Goal: Task Accomplishment & Management: Manage account settings

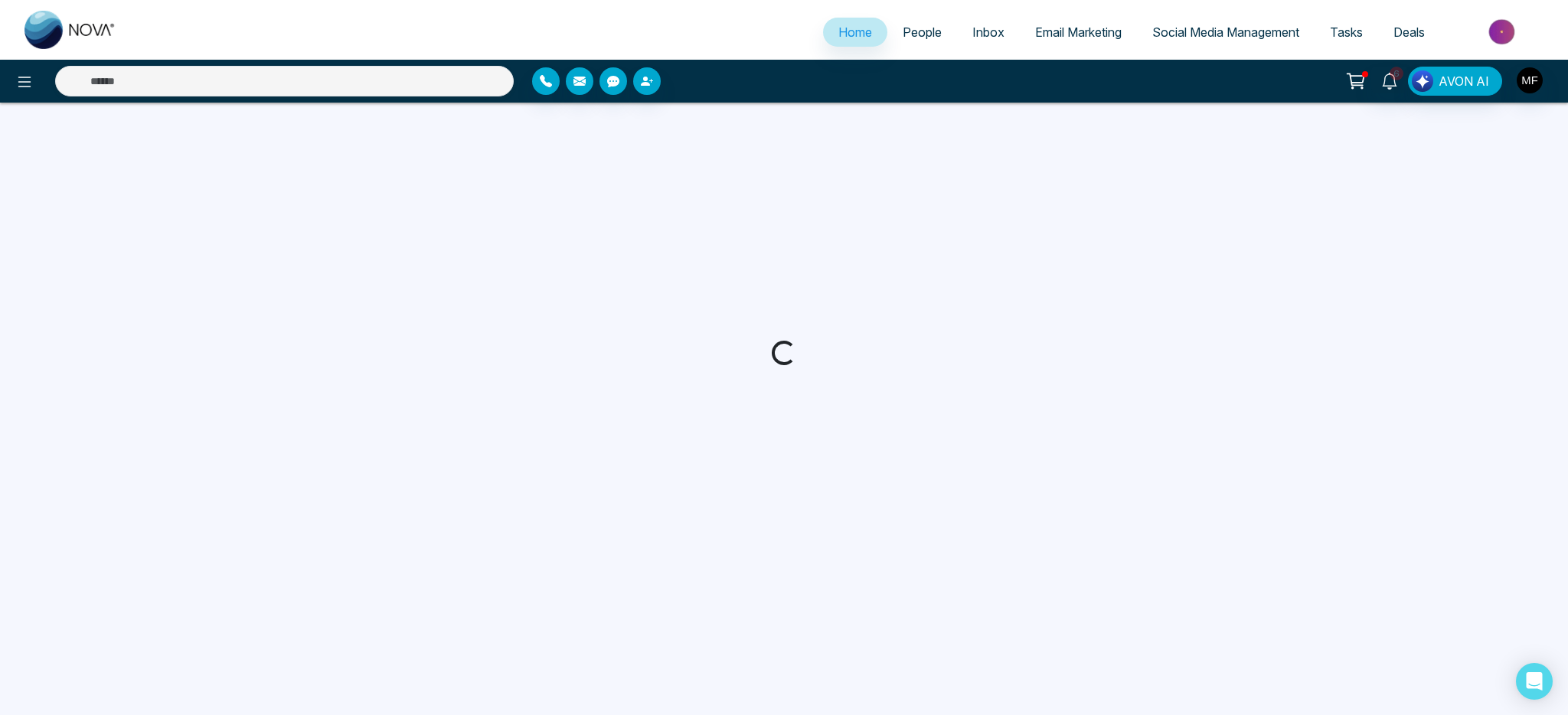
select select "*"
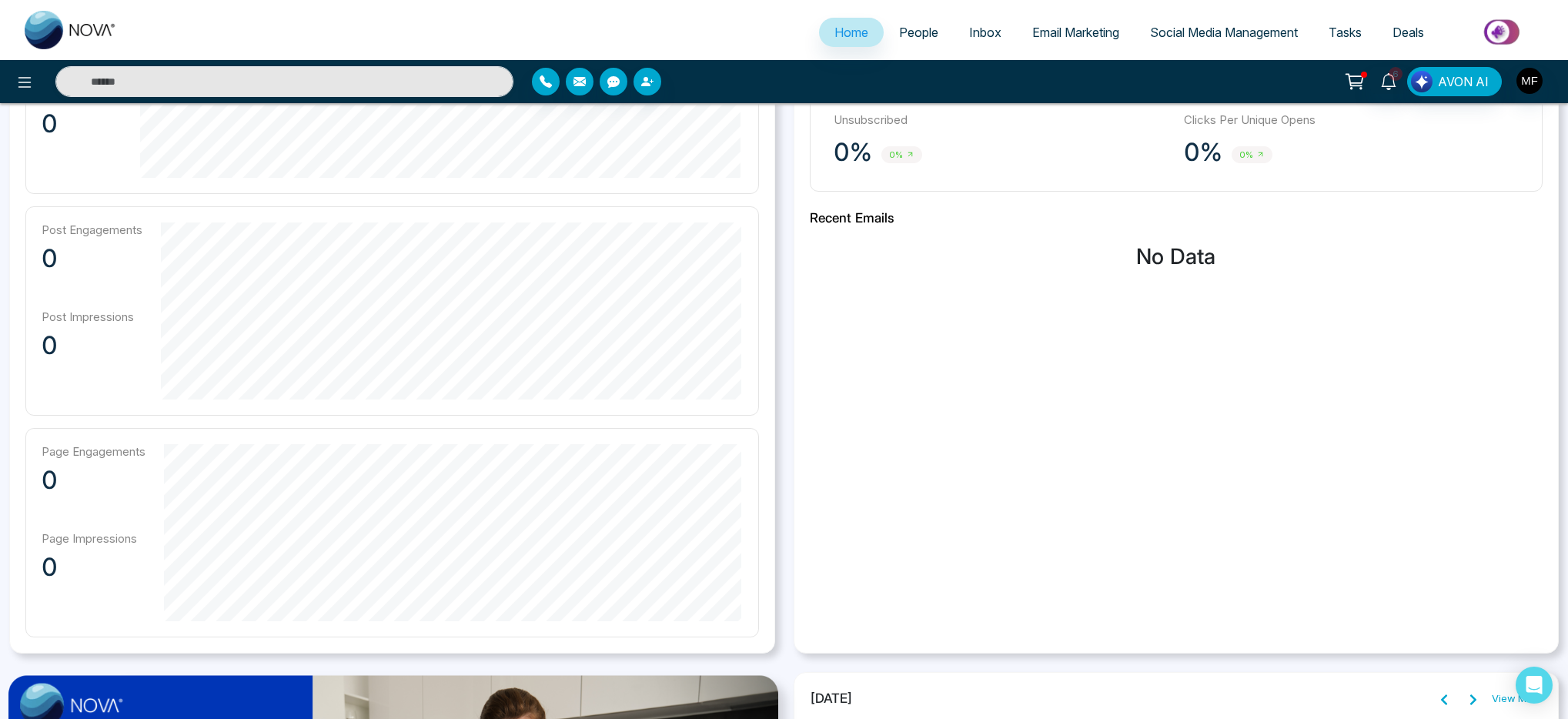
scroll to position [1154, 0]
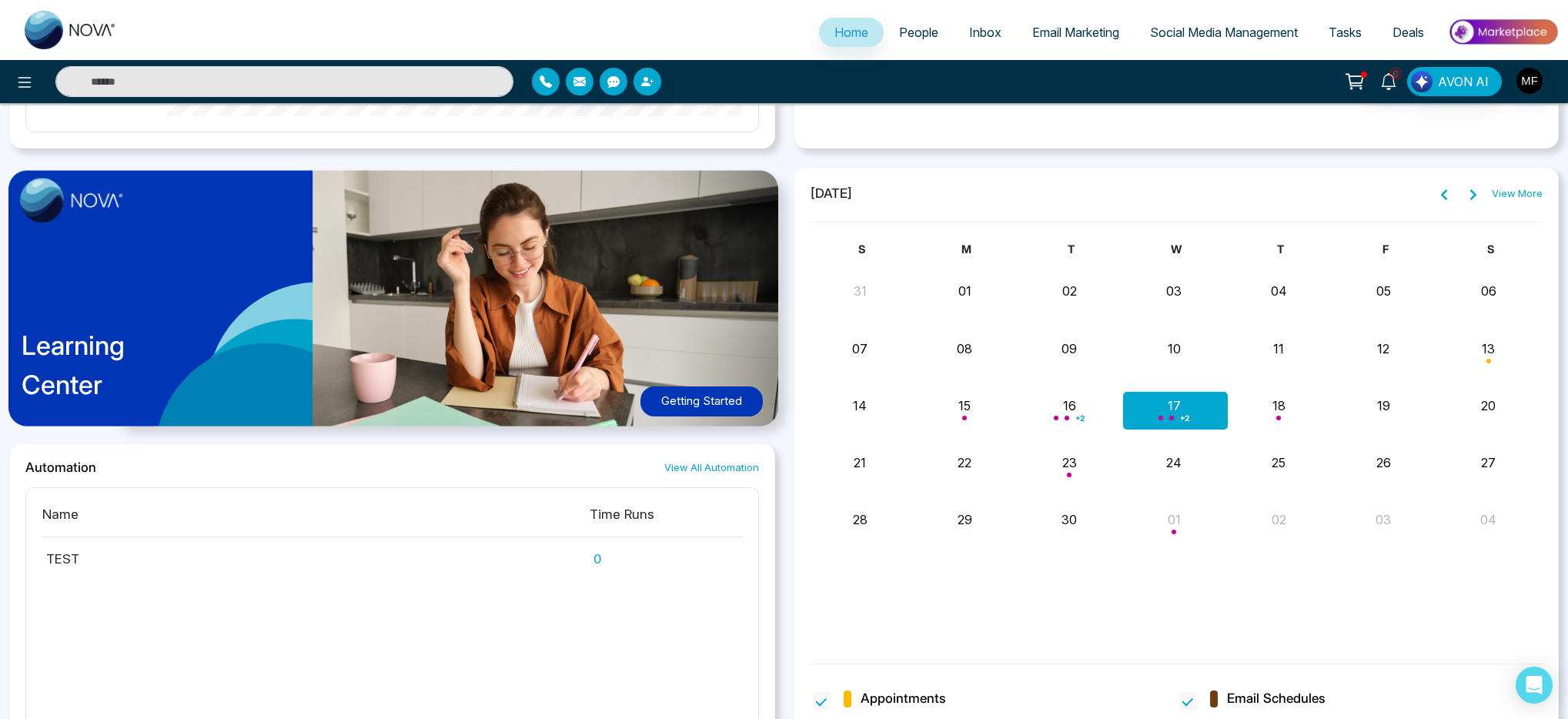
click at [1187, 415] on span "+ 2" at bounding box center [1185, 418] width 9 height 6
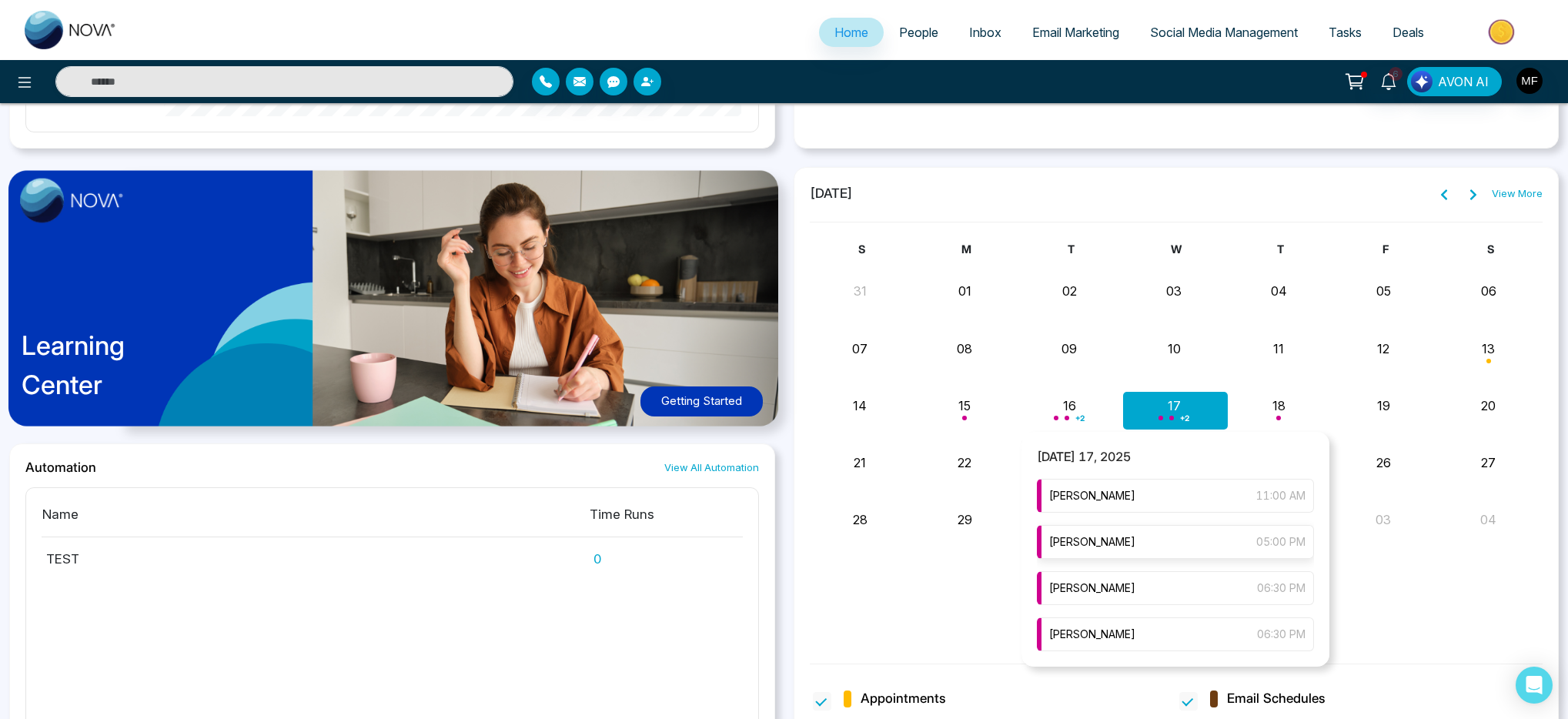
click at [1129, 539] on span "[PERSON_NAME]" at bounding box center [1092, 542] width 86 height 17
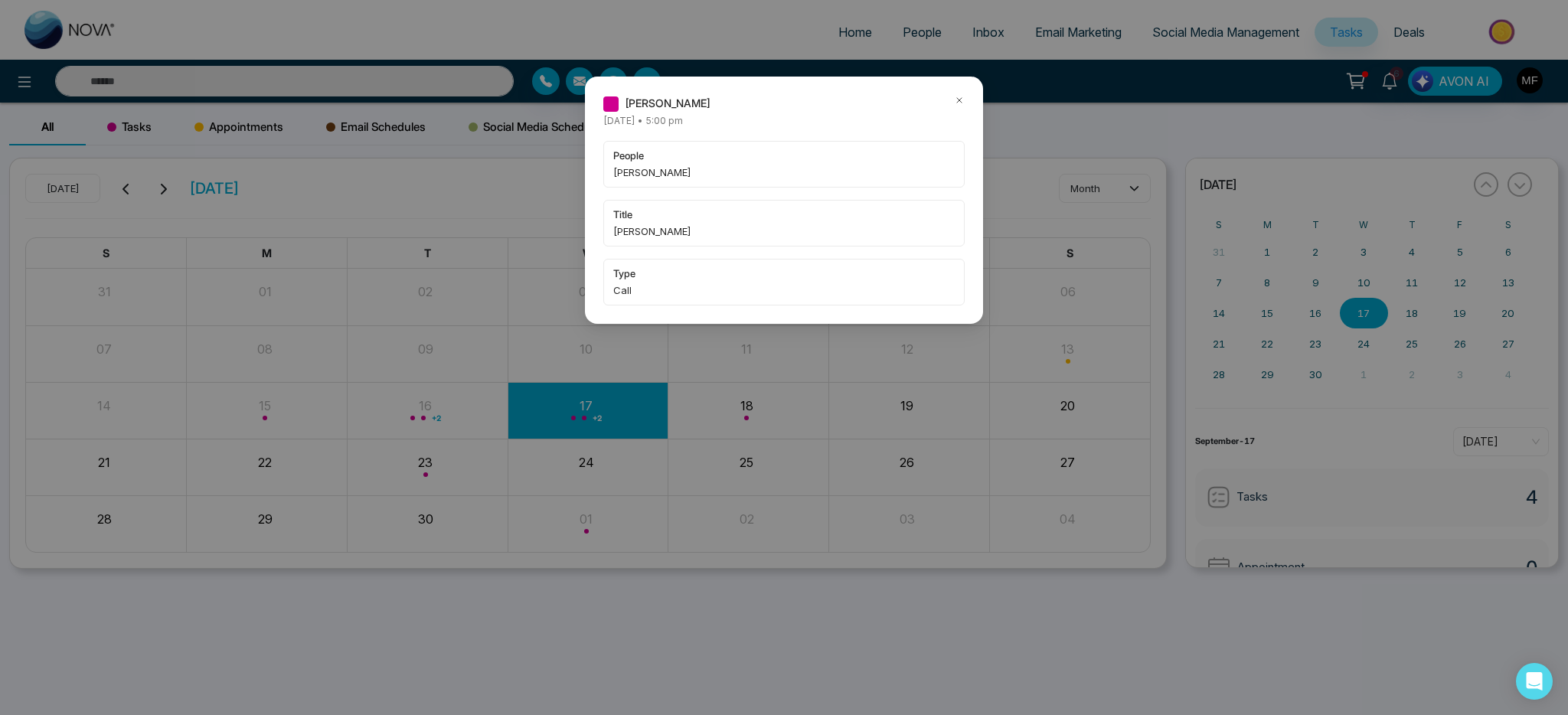
click at [961, 101] on icon at bounding box center [959, 101] width 11 height 11
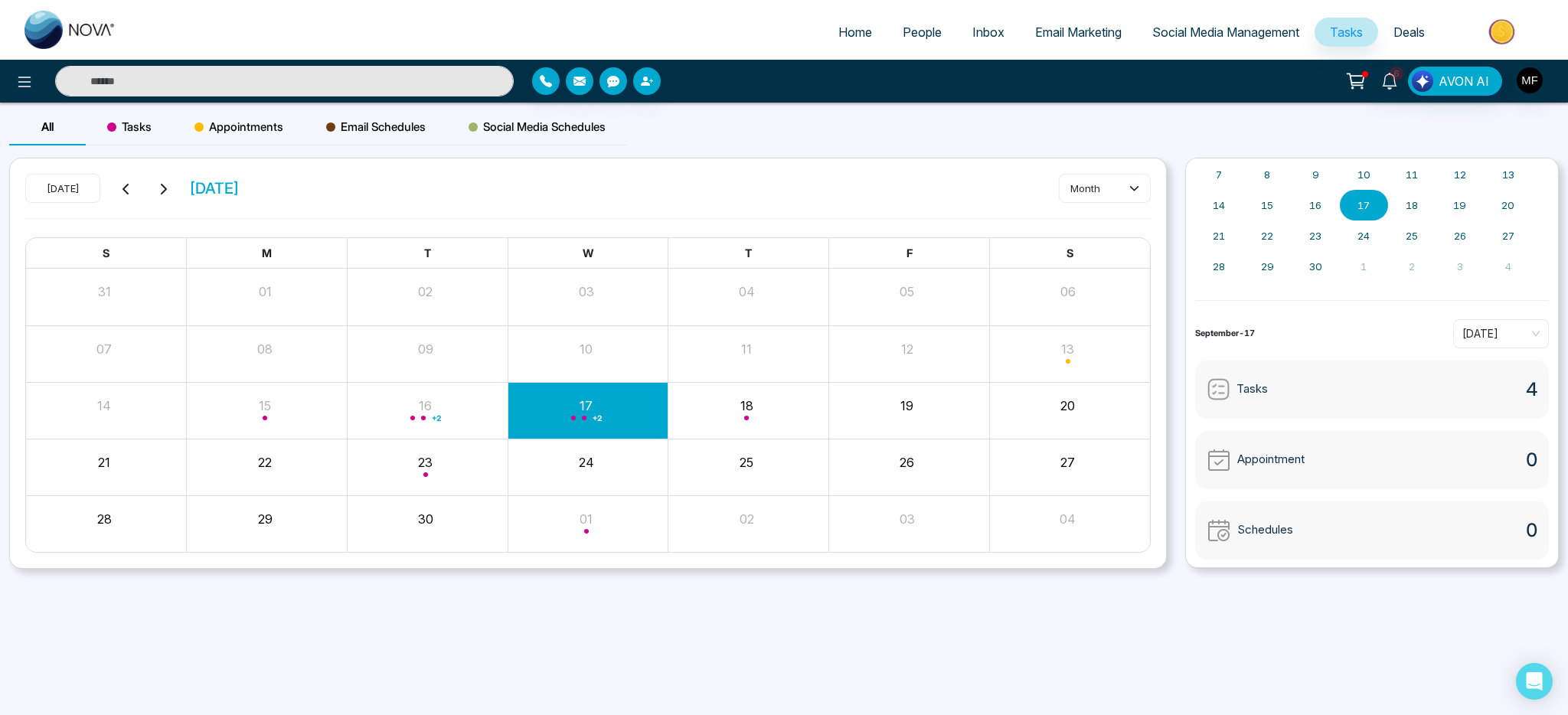
scroll to position [109, 0]
click at [569, 425] on div "+ 2" at bounding box center [588, 411] width 160 height 37
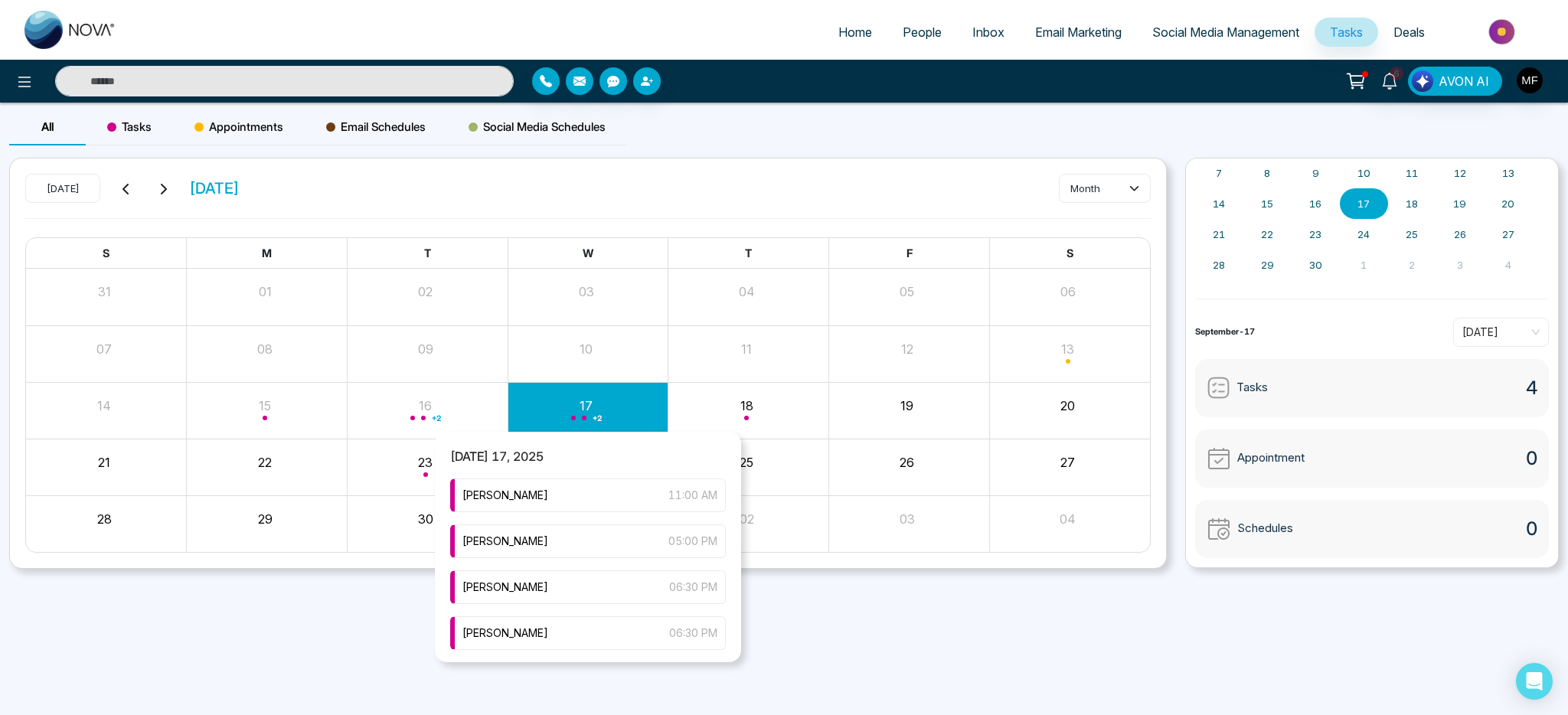
click at [569, 425] on div "+ 2" at bounding box center [588, 411] width 160 height 37
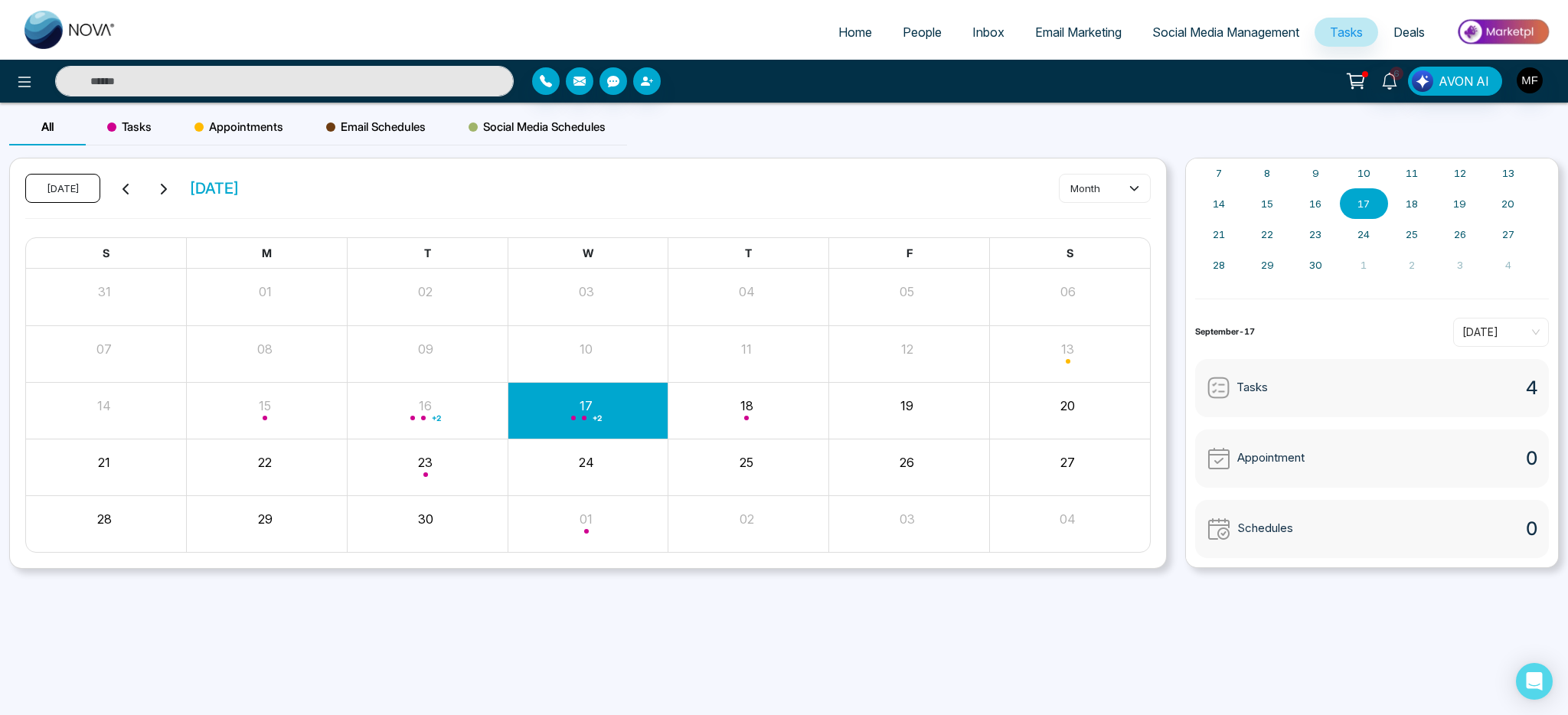
click at [57, 185] on button "Today" at bounding box center [62, 188] width 75 height 29
click at [605, 427] on div "+ 2" at bounding box center [588, 411] width 160 height 37
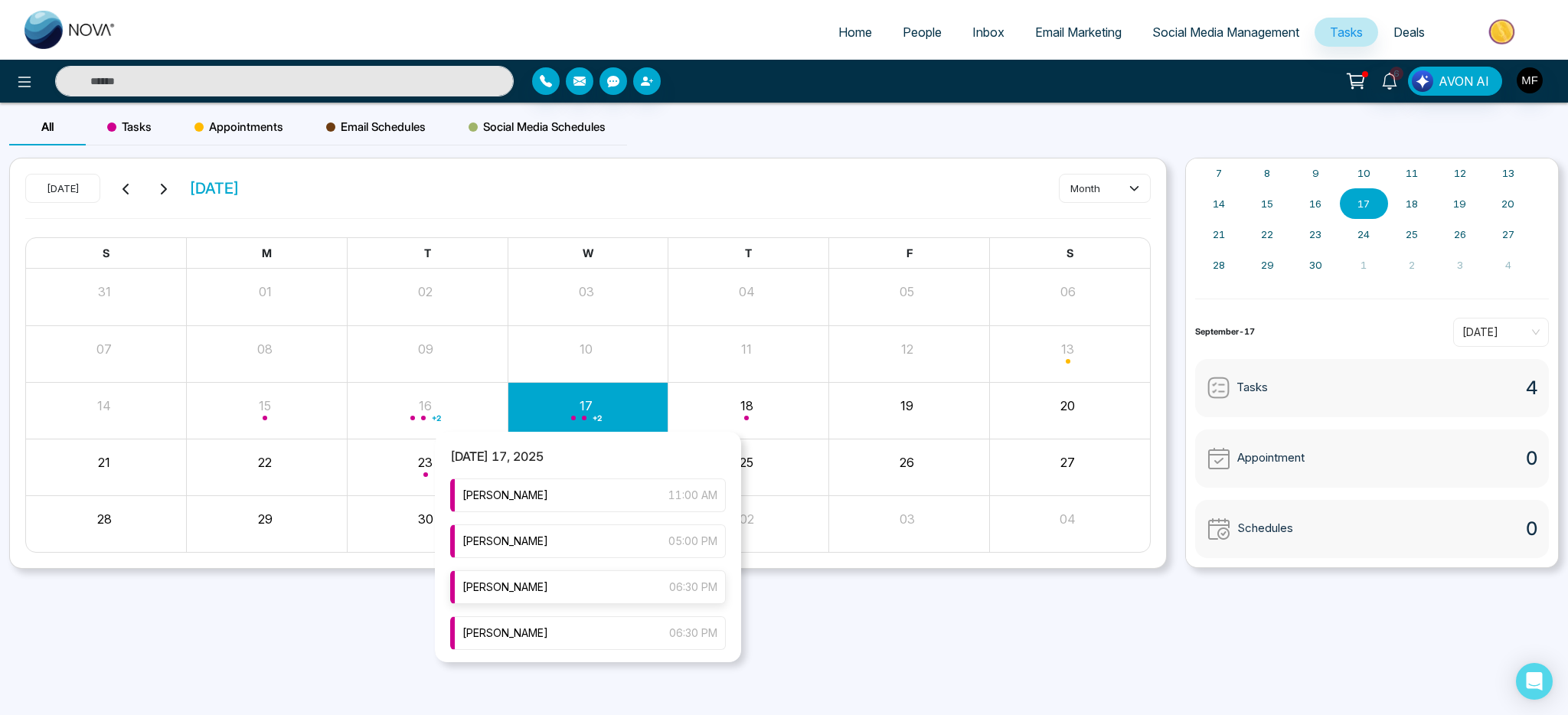
click at [580, 585] on div "Marwen Ferchichi 06:30 PM" at bounding box center [588, 587] width 276 height 34
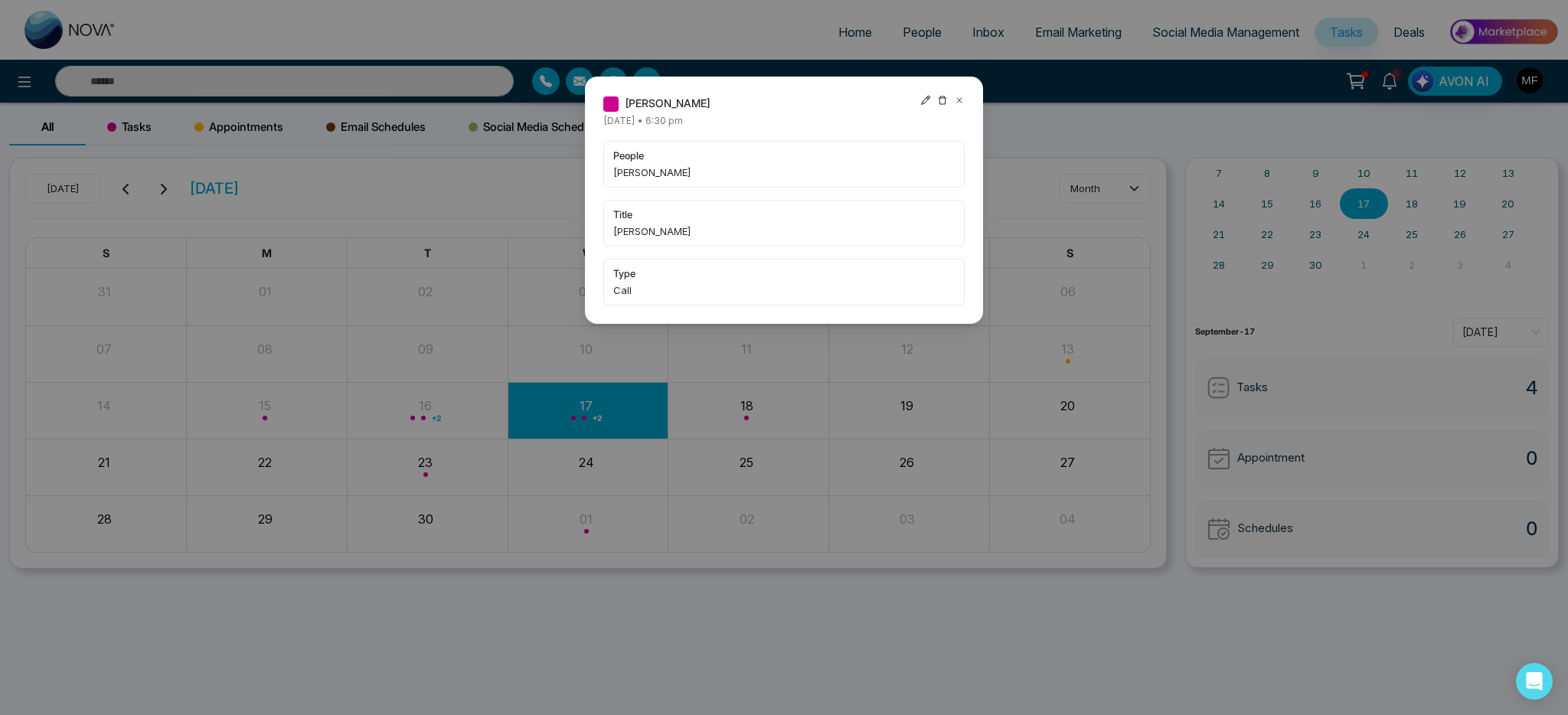
click at [578, 425] on div "Marwen Ferchichi Wednesday September-17-2025 • 6:30 pm people Rajesh Jain title…" at bounding box center [784, 357] width 1568 height 715
click at [964, 97] on icon at bounding box center [959, 101] width 11 height 11
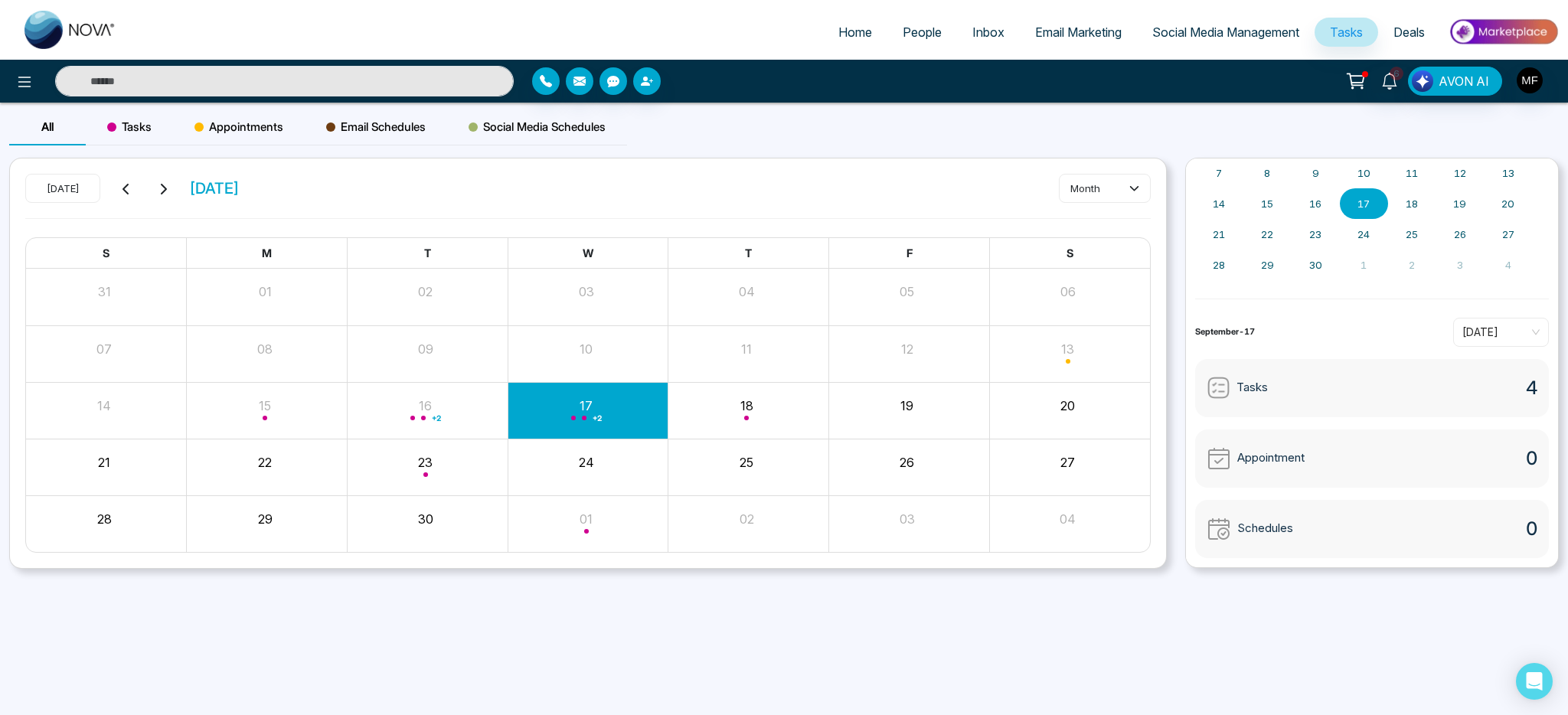
click at [597, 415] on span "+ 2" at bounding box center [598, 418] width 9 height 6
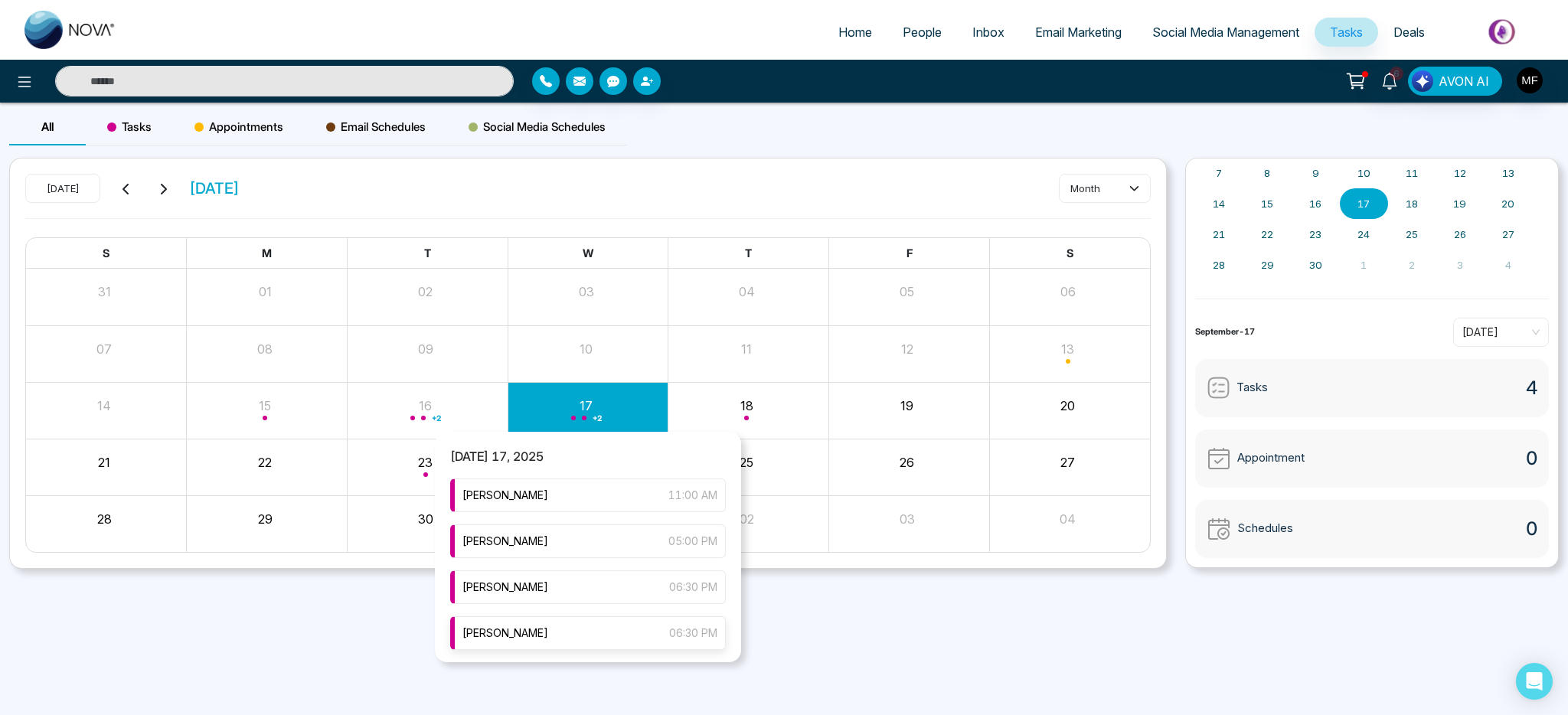
click at [564, 636] on div "Marwen Ferchichi 06:30 PM" at bounding box center [588, 633] width 276 height 34
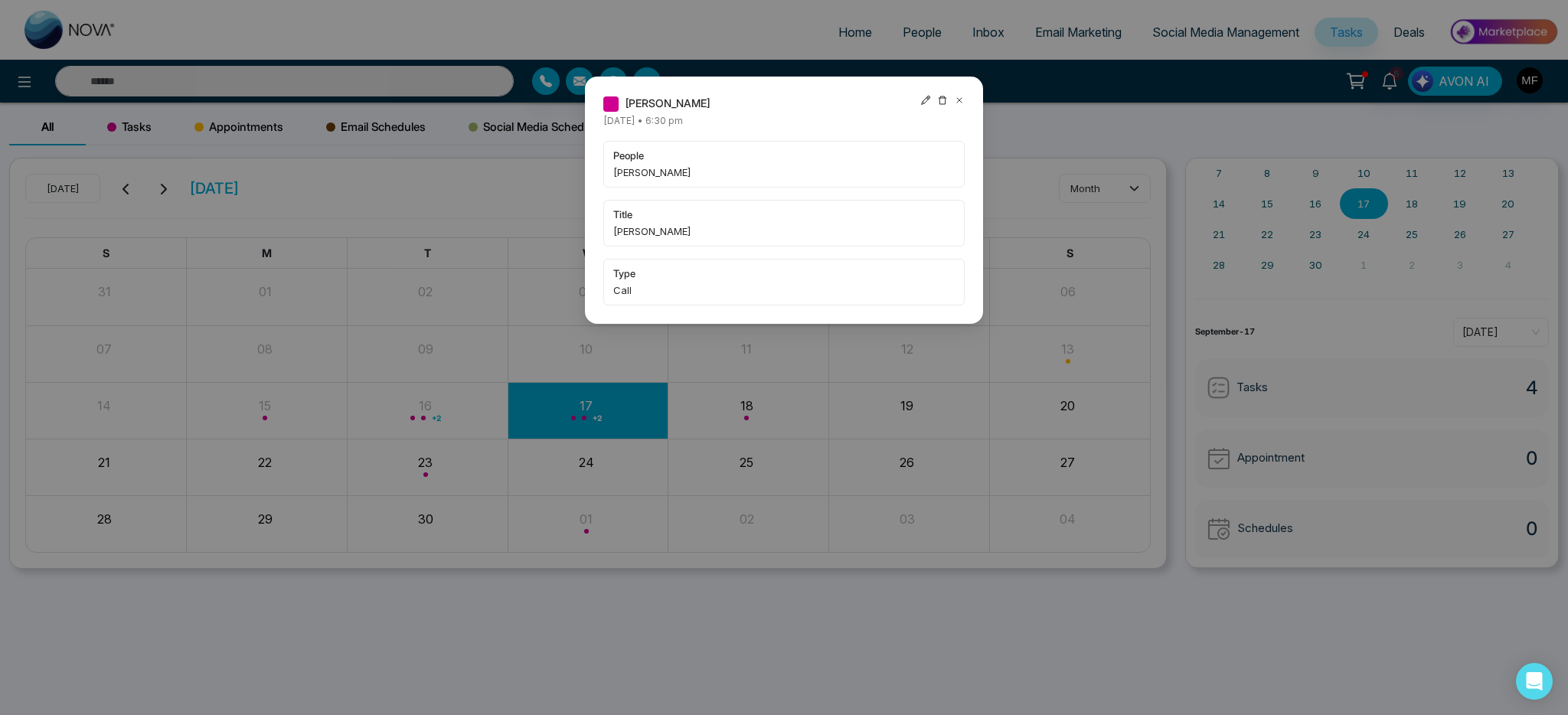
click at [964, 98] on icon at bounding box center [959, 101] width 11 height 11
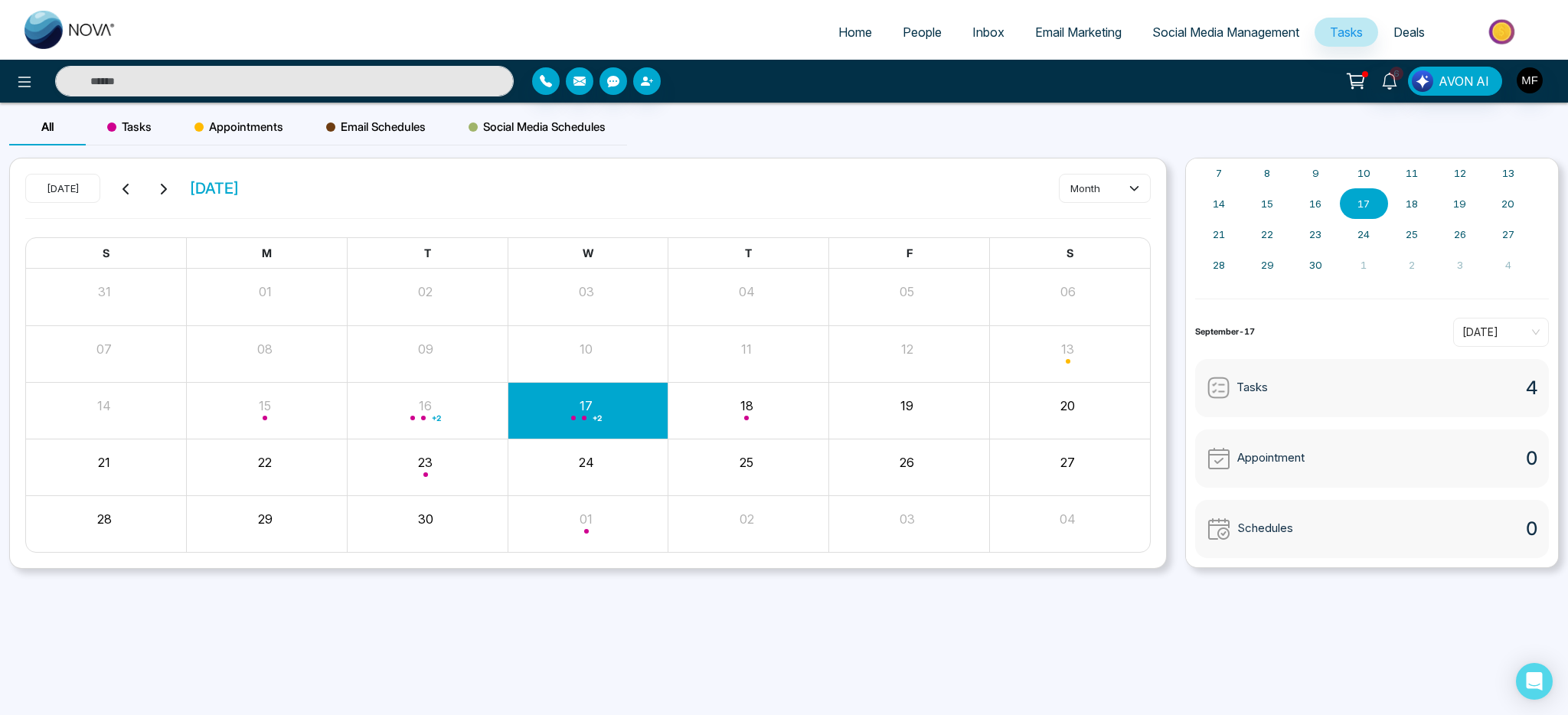
click at [388, 123] on span "Email Schedules" at bounding box center [376, 127] width 100 height 18
click at [269, 126] on span "Appointments" at bounding box center [238, 127] width 89 height 18
click at [139, 131] on span "Tasks" at bounding box center [129, 127] width 44 height 18
click at [38, 125] on div "All" at bounding box center [47, 127] width 76 height 37
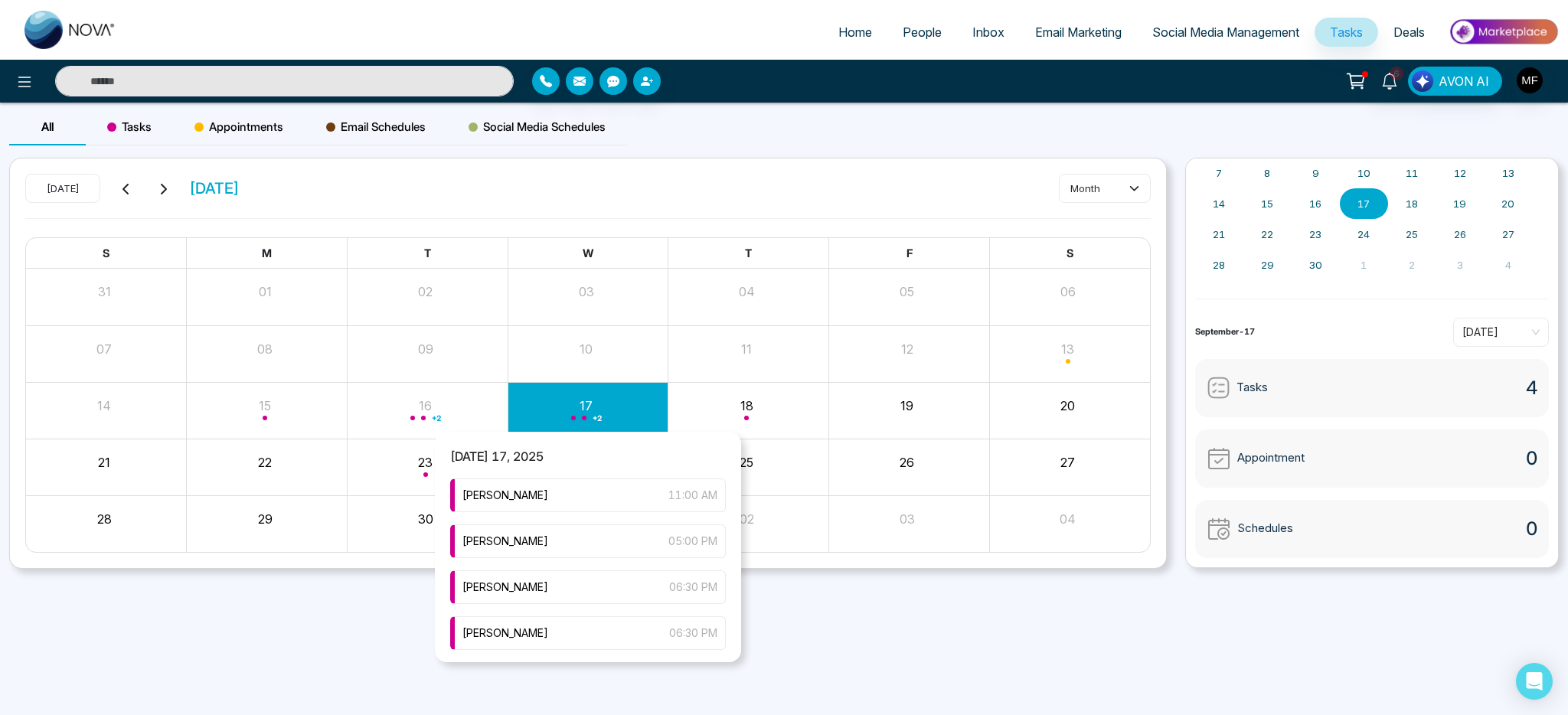
click at [593, 418] on span "+ 2" at bounding box center [598, 418] width 9 height 6
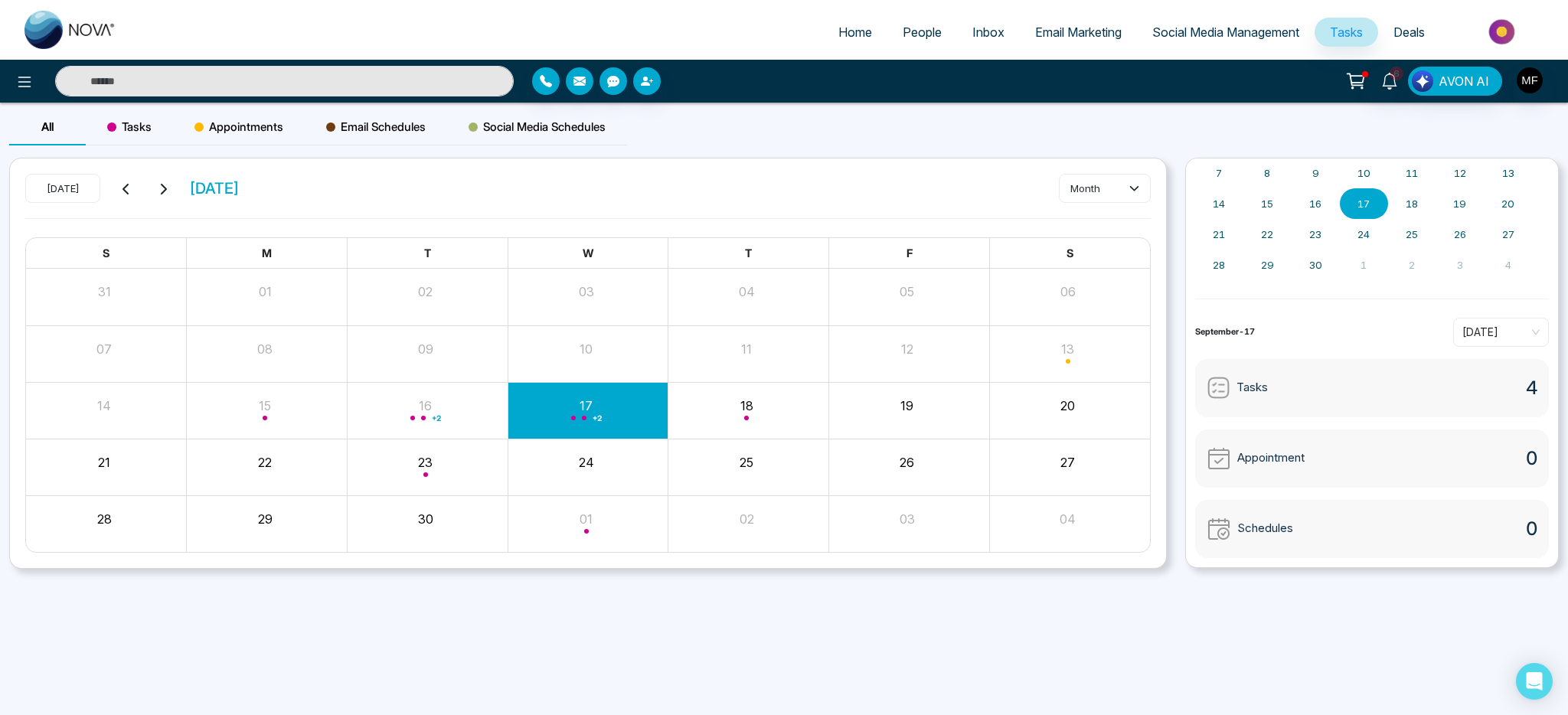
click at [572, 411] on div "+ 2" at bounding box center [588, 411] width 160 height 37
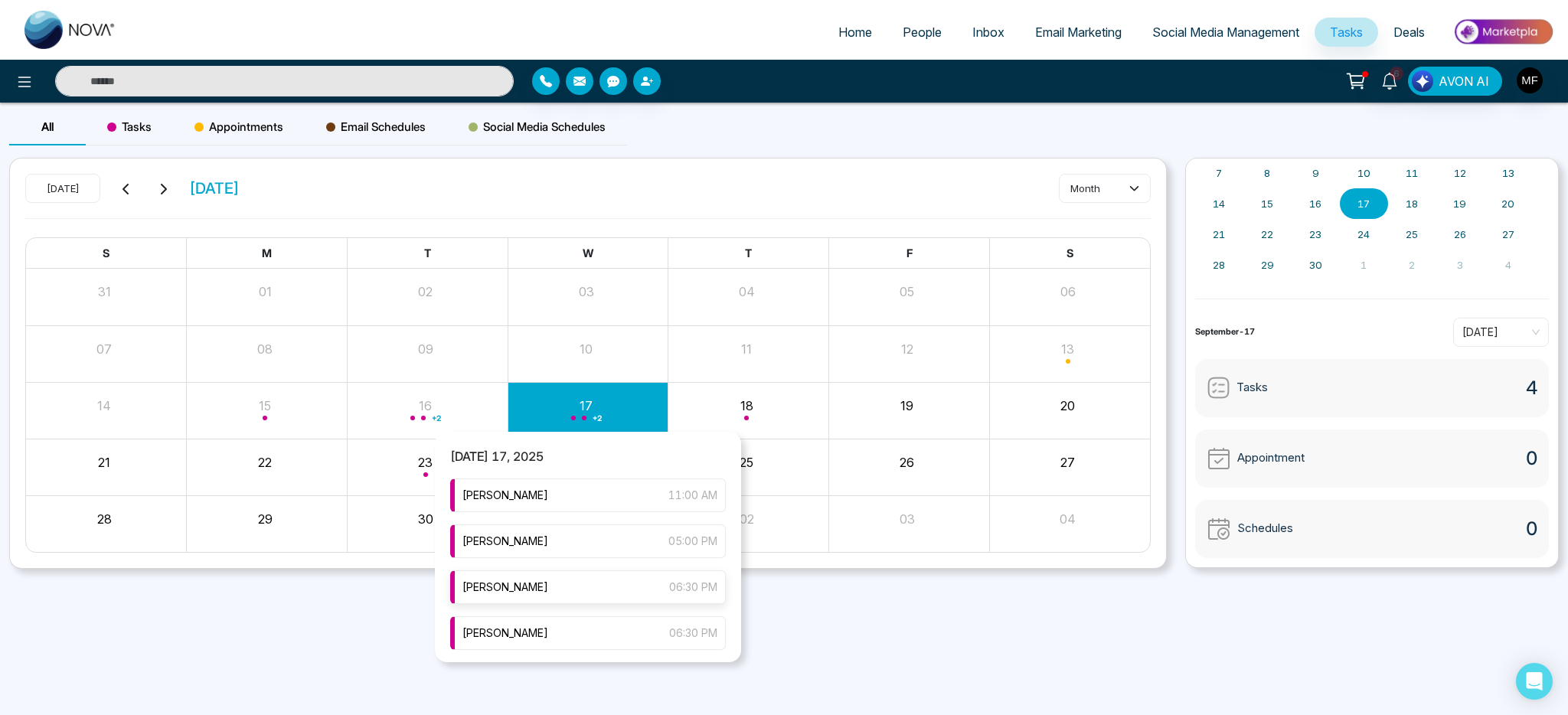
click at [548, 579] on span "[PERSON_NAME]" at bounding box center [505, 587] width 86 height 17
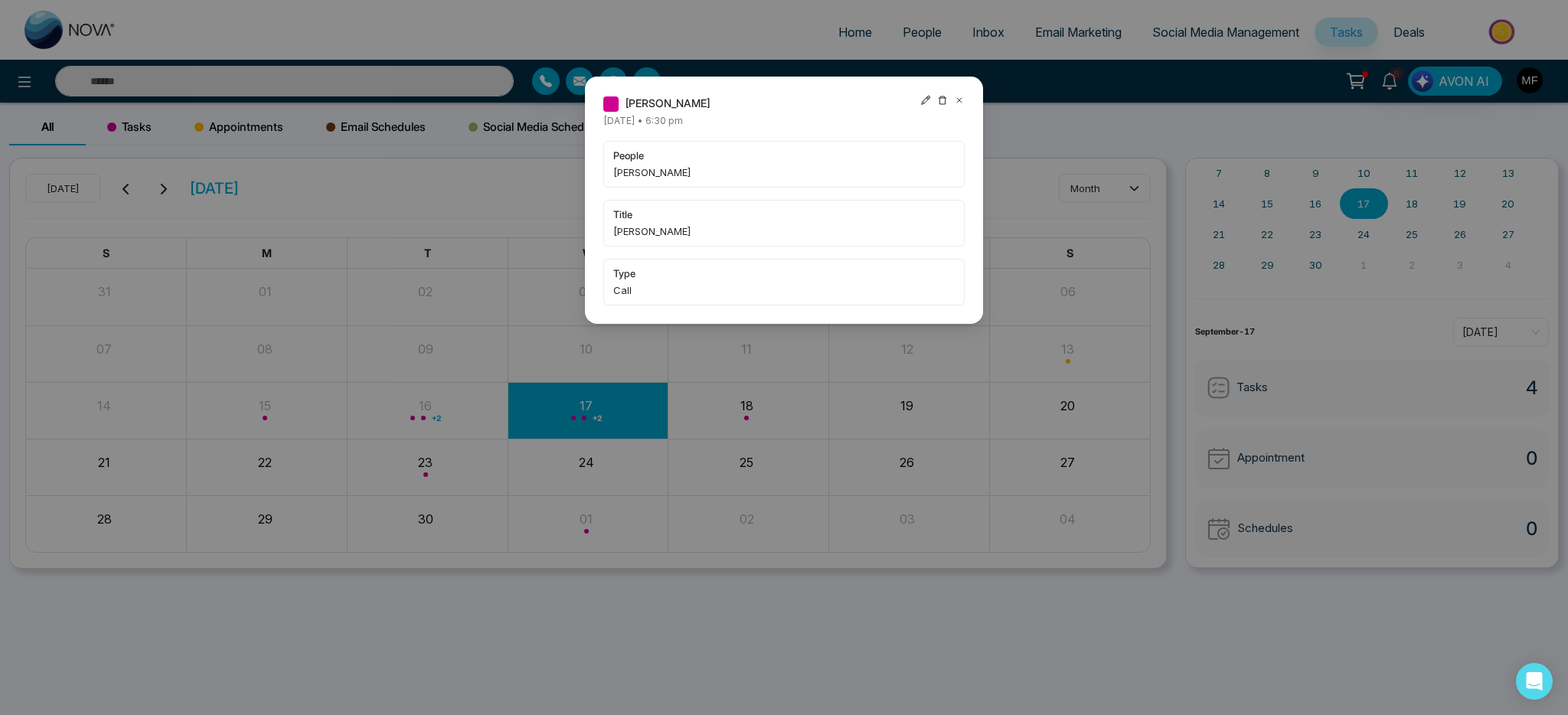
click at [962, 97] on icon at bounding box center [959, 101] width 11 height 11
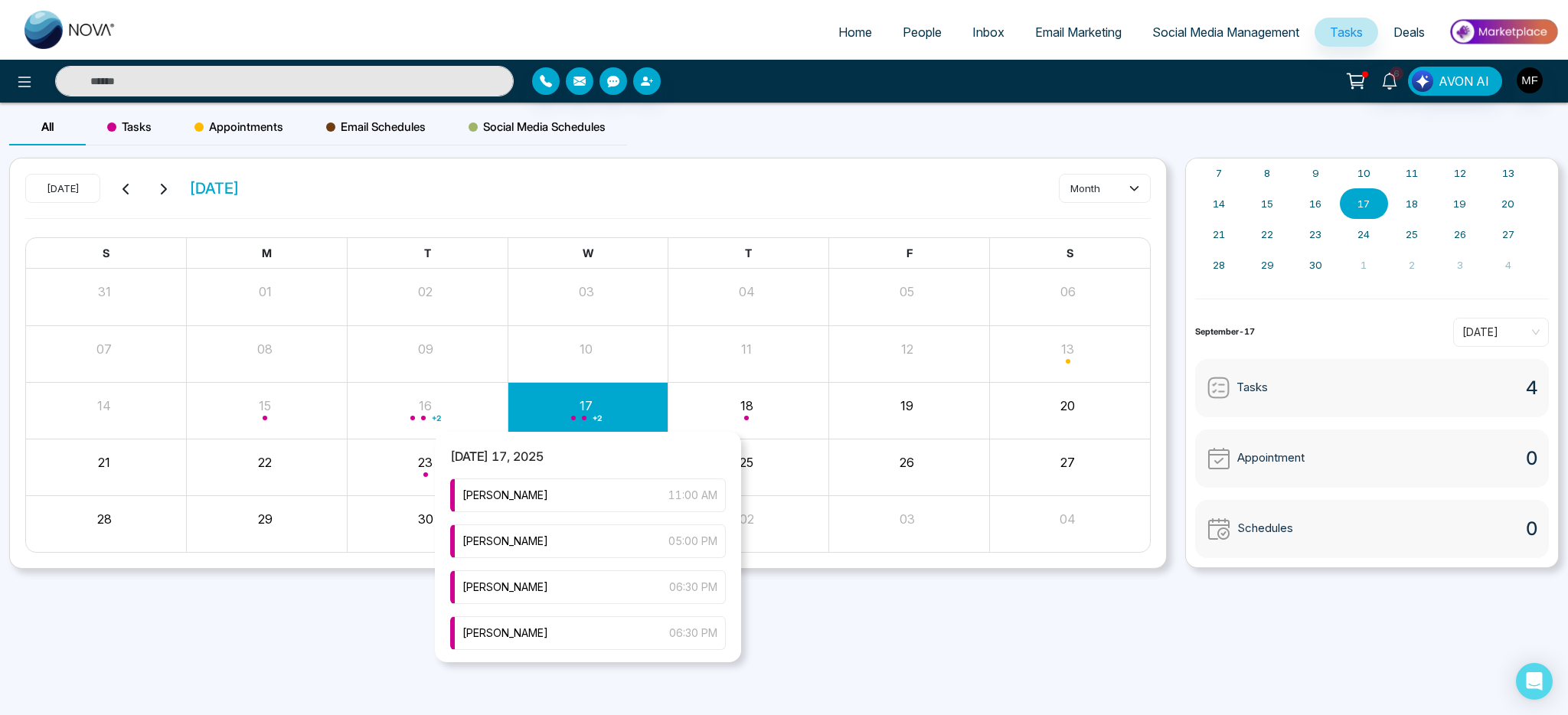
click at [536, 414] on div "+ 2" at bounding box center [588, 411] width 160 height 37
click at [558, 546] on div "Marwen Ferchichi 05:00 PM" at bounding box center [588, 541] width 276 height 34
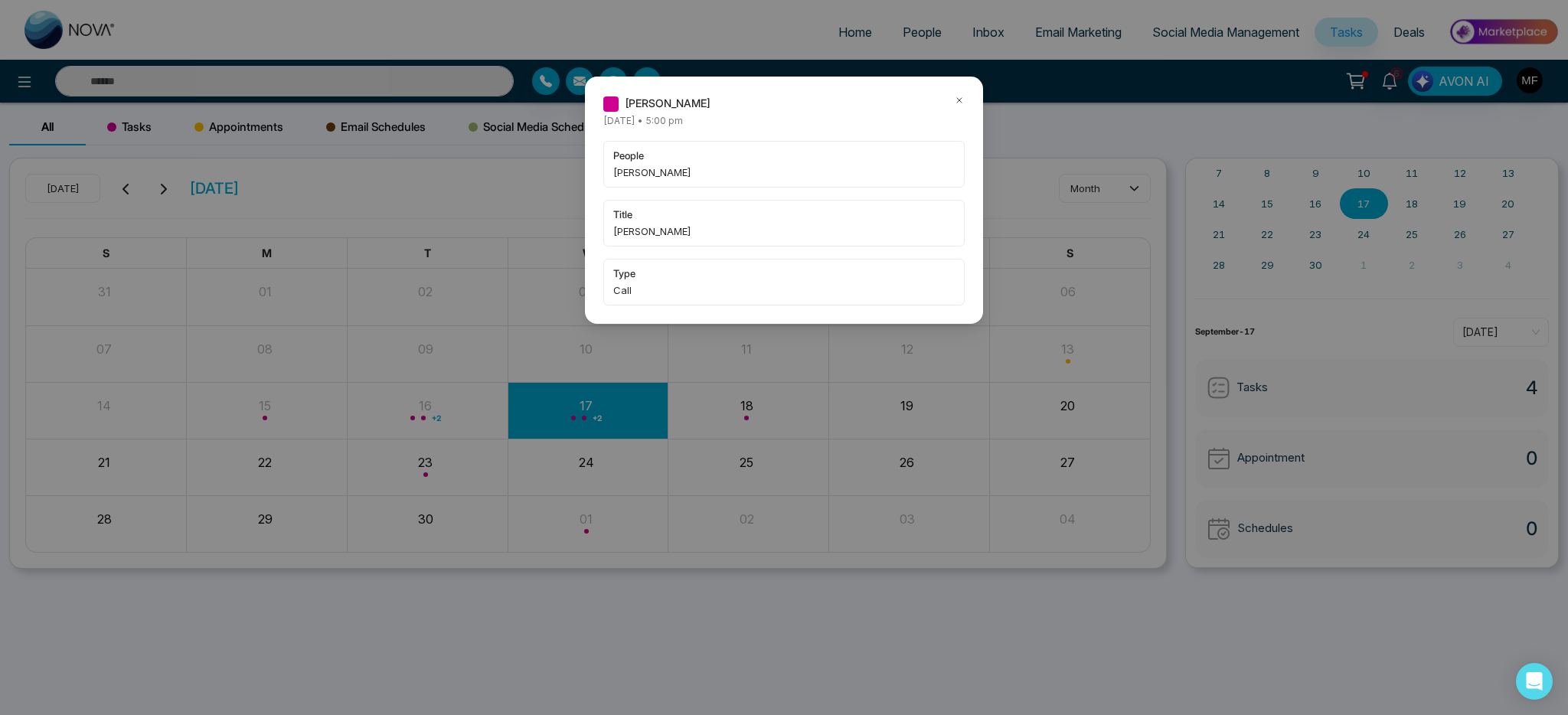
click at [964, 99] on icon at bounding box center [959, 101] width 11 height 11
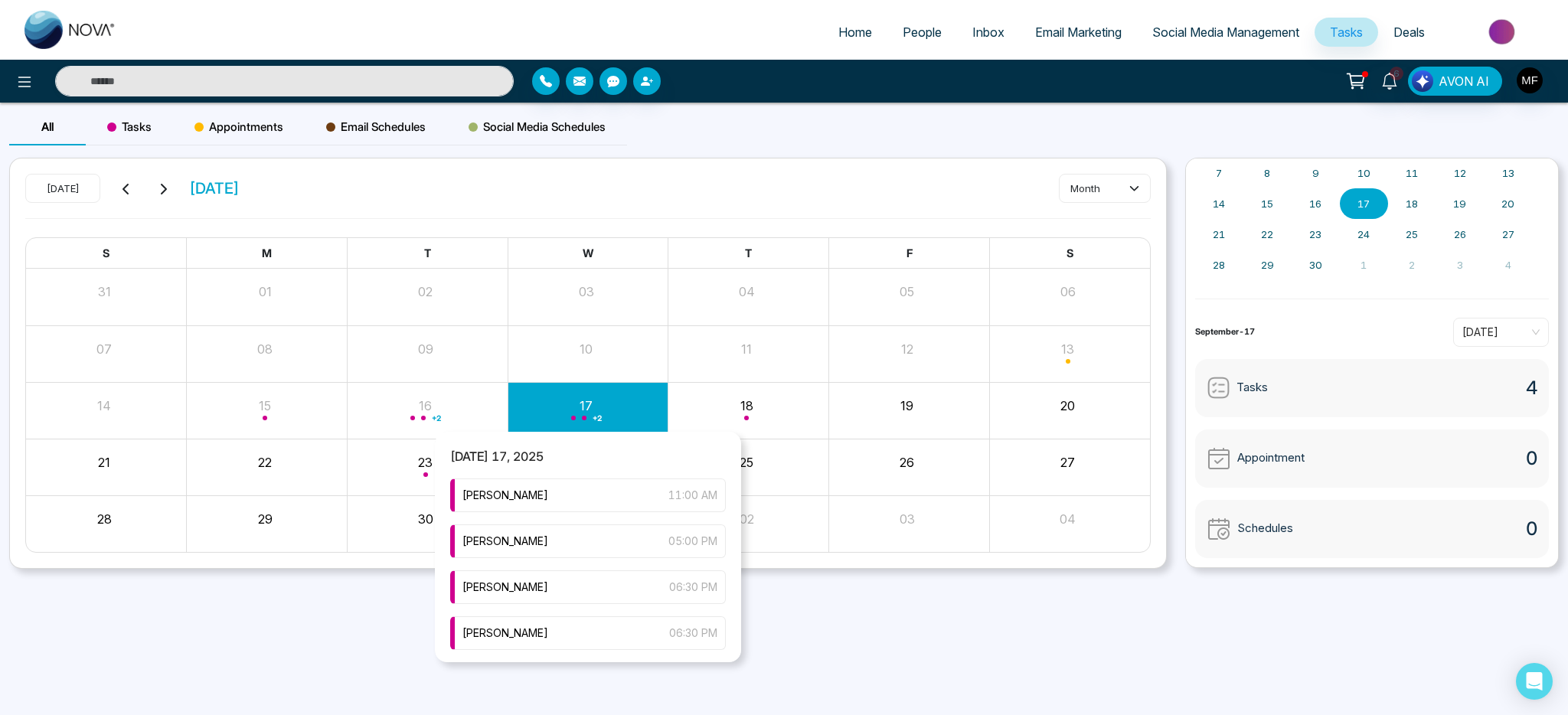
click at [576, 422] on div "+ 2" at bounding box center [588, 411] width 160 height 37
click at [539, 588] on span "[PERSON_NAME]" at bounding box center [505, 587] width 86 height 17
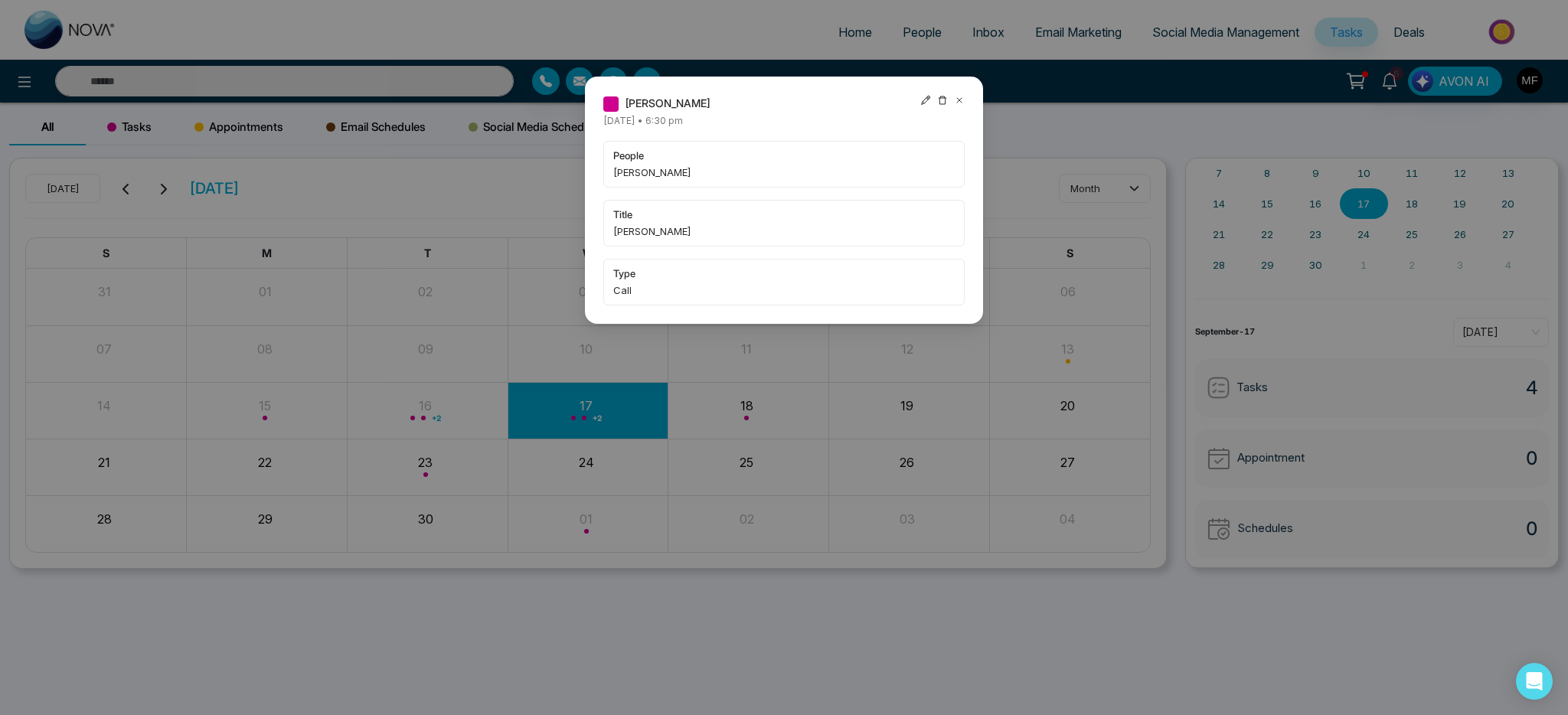
click at [963, 100] on icon at bounding box center [959, 101] width 11 height 11
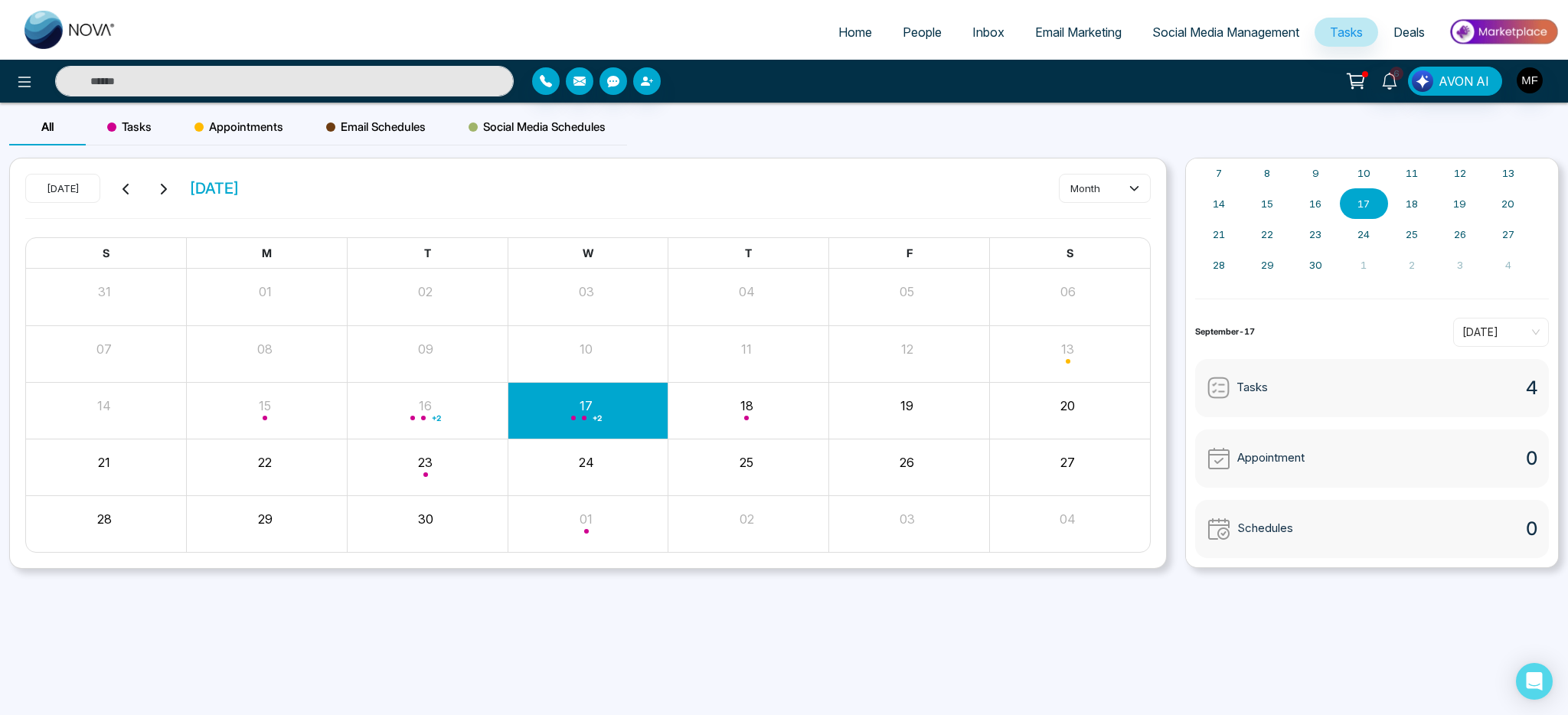
click at [915, 34] on span "People" at bounding box center [922, 31] width 39 height 15
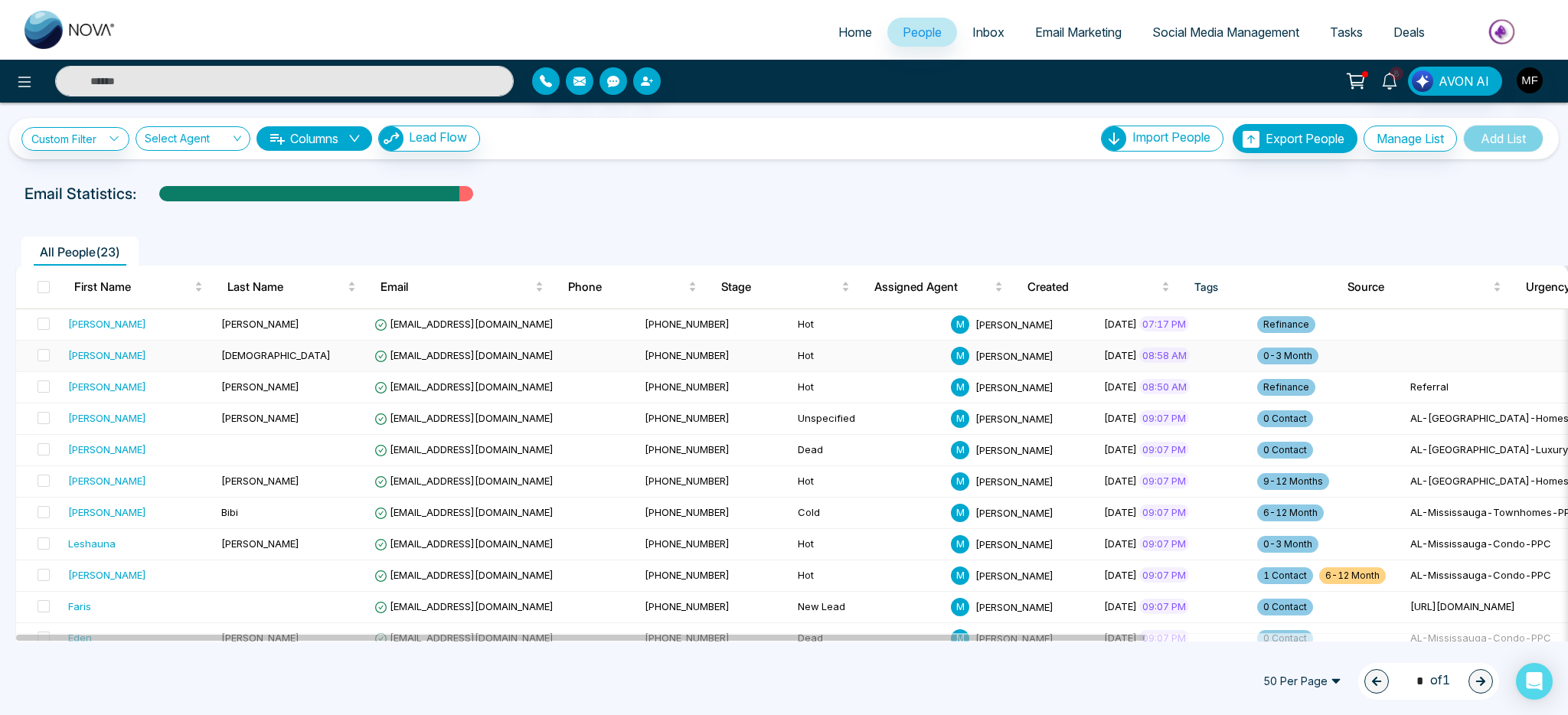
click at [134, 350] on div "Rajesh" at bounding box center [138, 355] width 141 height 15
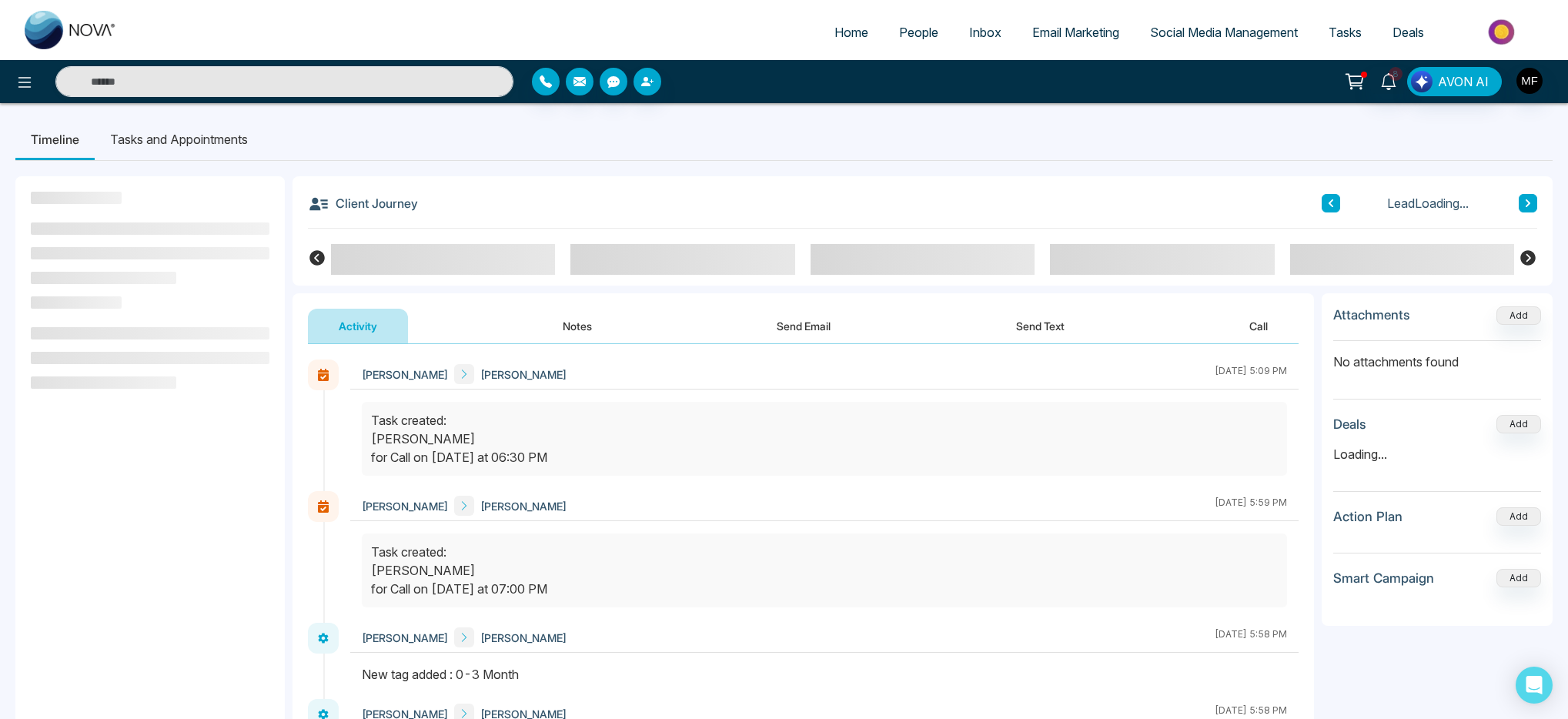
click at [596, 329] on button "Notes" at bounding box center [577, 326] width 91 height 35
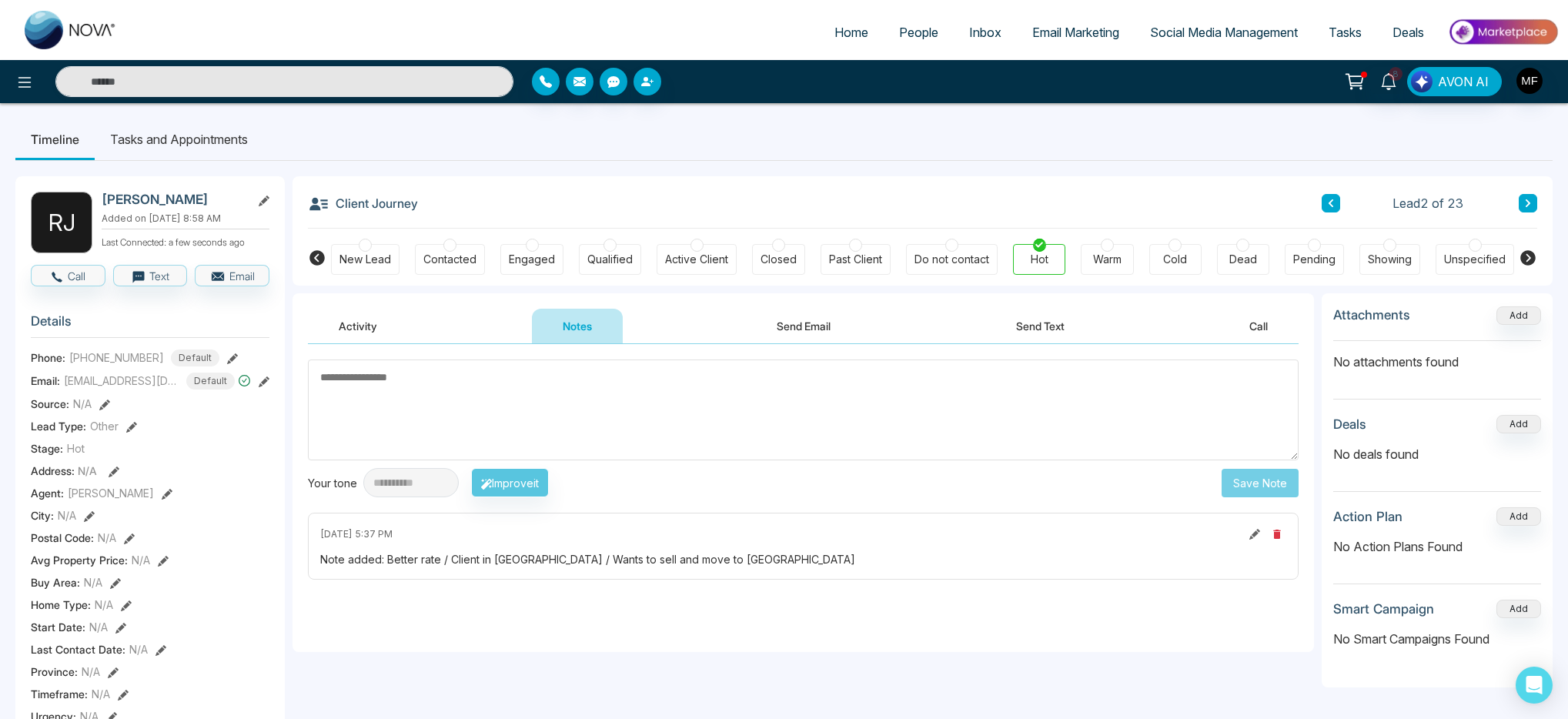
click at [576, 563] on div "Note added: Better rate / Client in Ottawa / Wants to sell and move to GTA" at bounding box center [803, 559] width 966 height 16
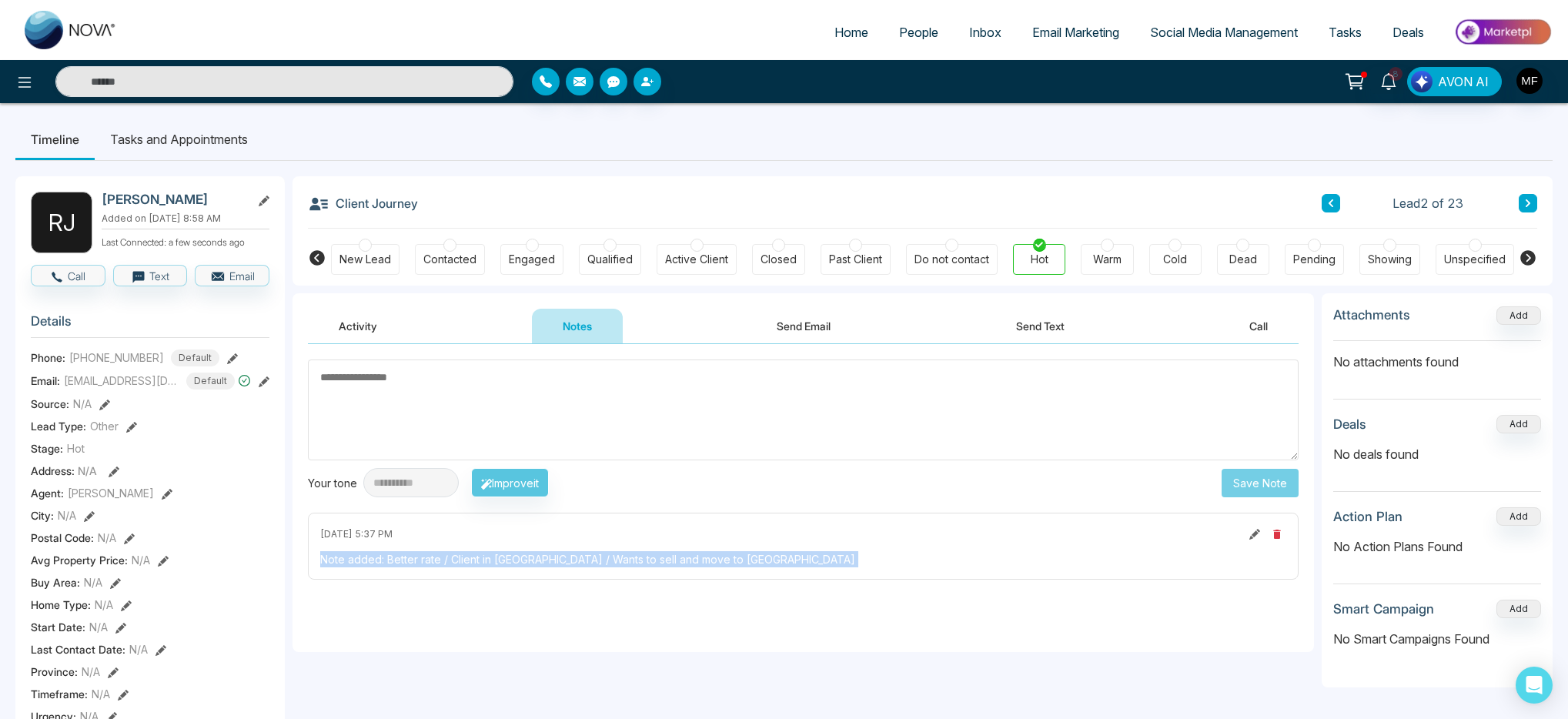
click at [576, 563] on div "Note added: Better rate / Client in Ottawa / Wants to sell and move to GTA" at bounding box center [803, 559] width 966 height 16
click at [727, 558] on div "Note added: Better rate / Client in Ottawa / Wants to sell and move to GTA" at bounding box center [803, 559] width 966 height 16
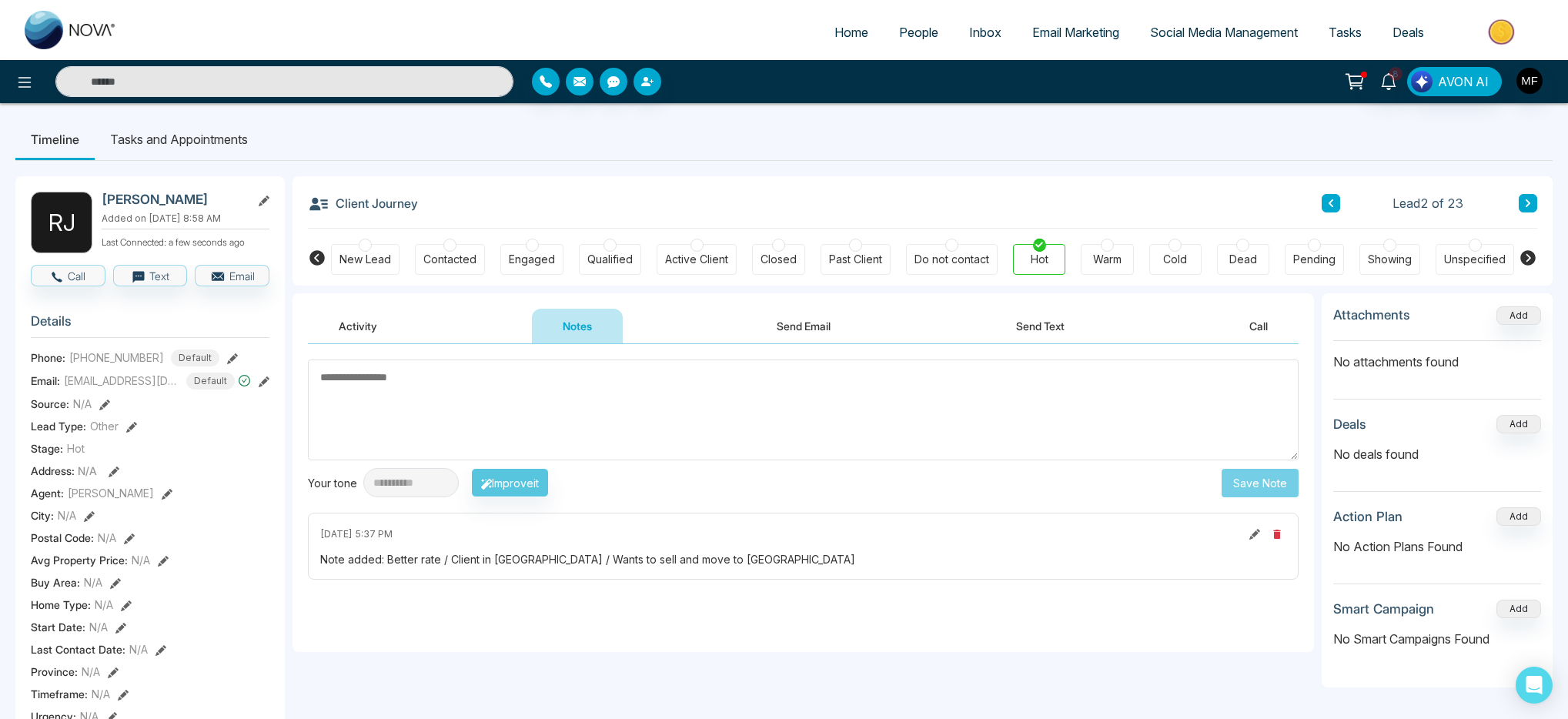
click at [705, 562] on div "Note added: Better rate / Client in Ottawa / Wants to sell and move to GTA" at bounding box center [803, 559] width 966 height 16
click at [293, 288] on div "**********" at bounding box center [923, 711] width 1260 height 1069
click at [47, 38] on img at bounding box center [70, 30] width 93 height 39
select select "*"
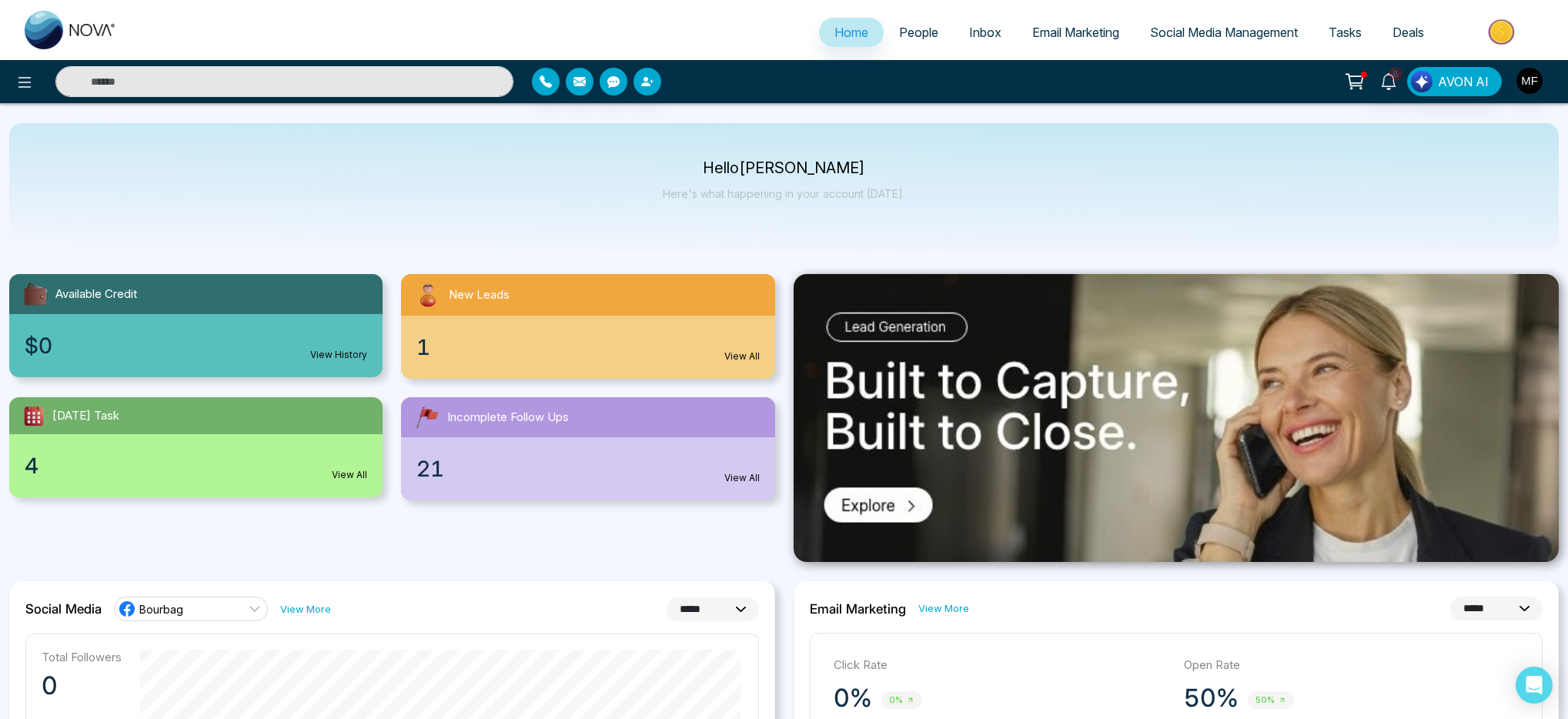
click at [916, 28] on span "People" at bounding box center [919, 32] width 40 height 15
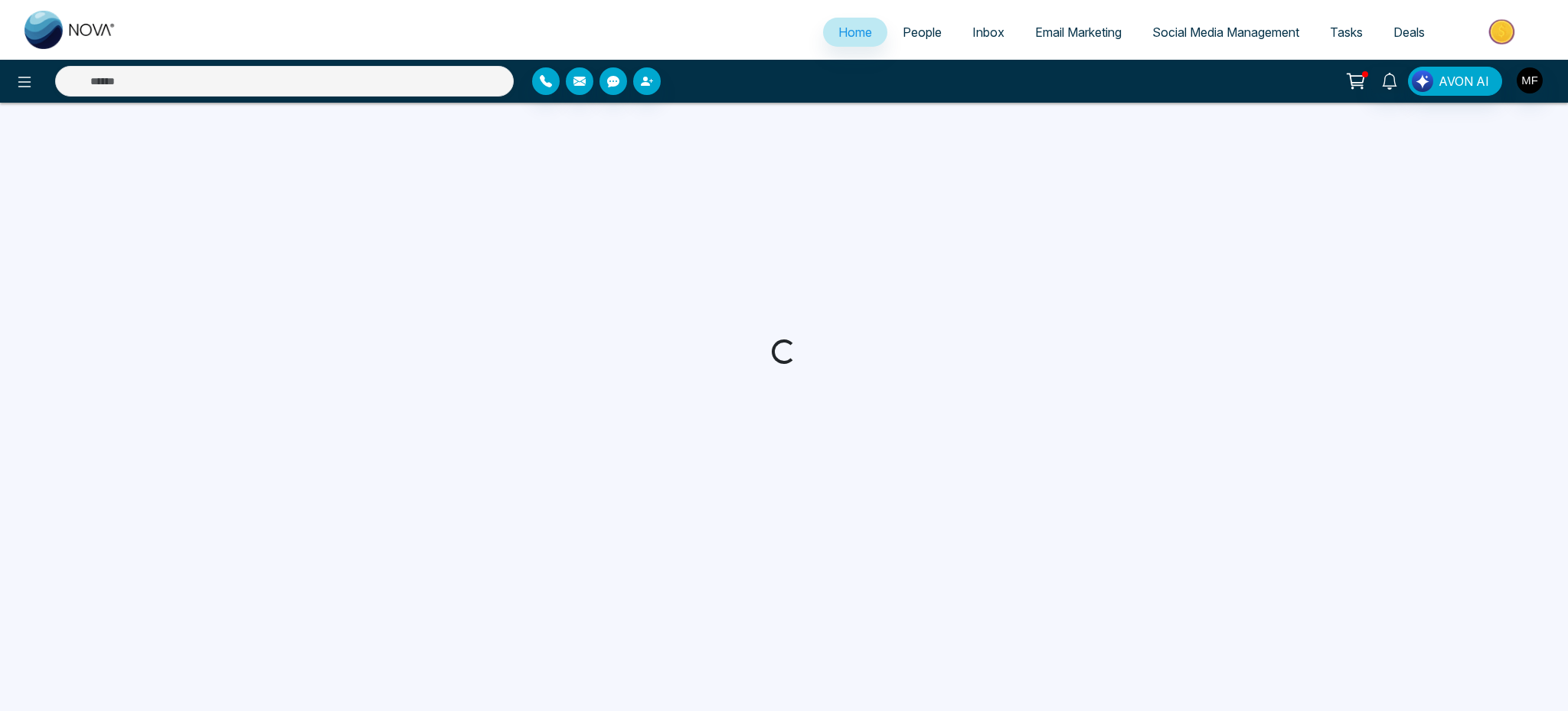
select select "*"
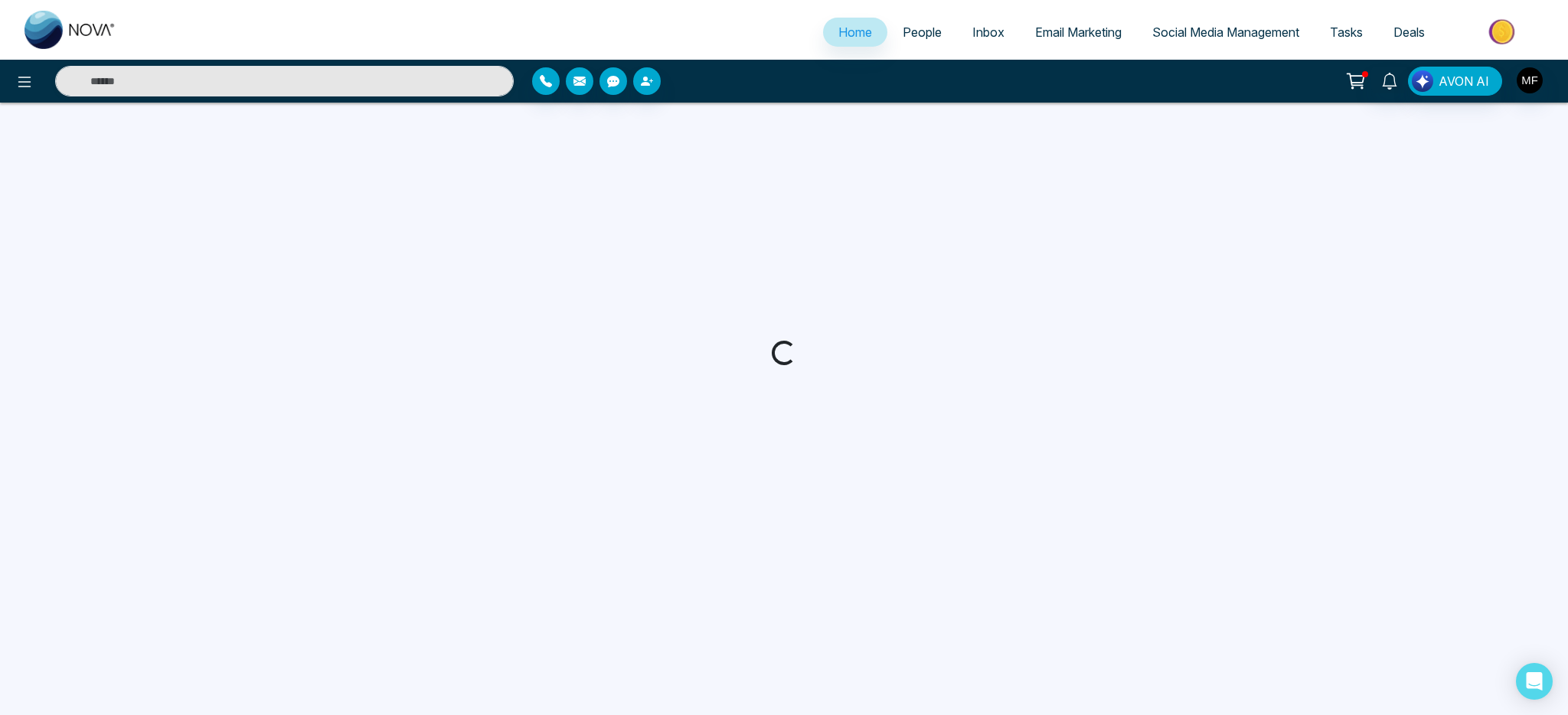
select select "*"
